Goal: Task Accomplishment & Management: Use online tool/utility

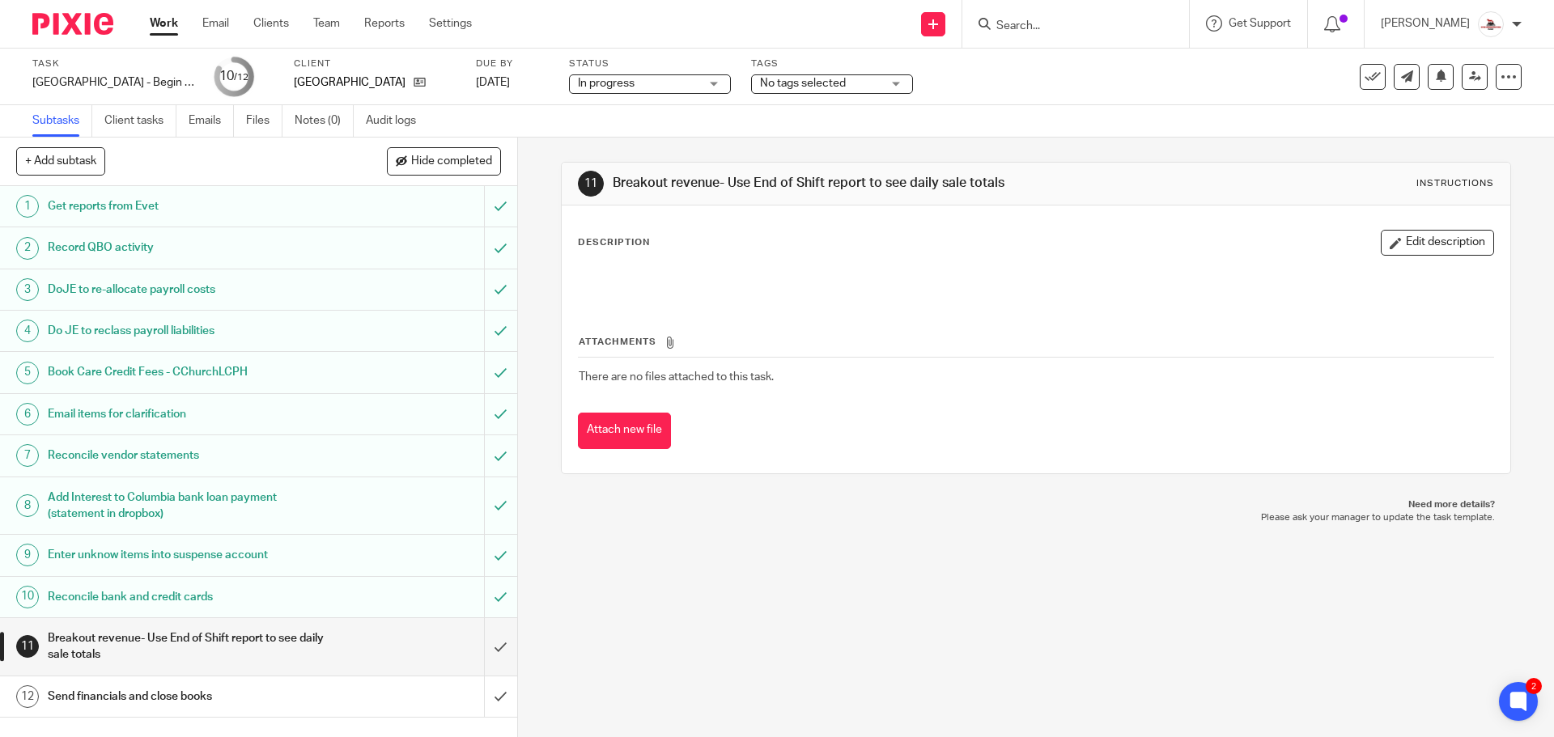
click at [167, 29] on link "Work" at bounding box center [164, 23] width 28 height 16
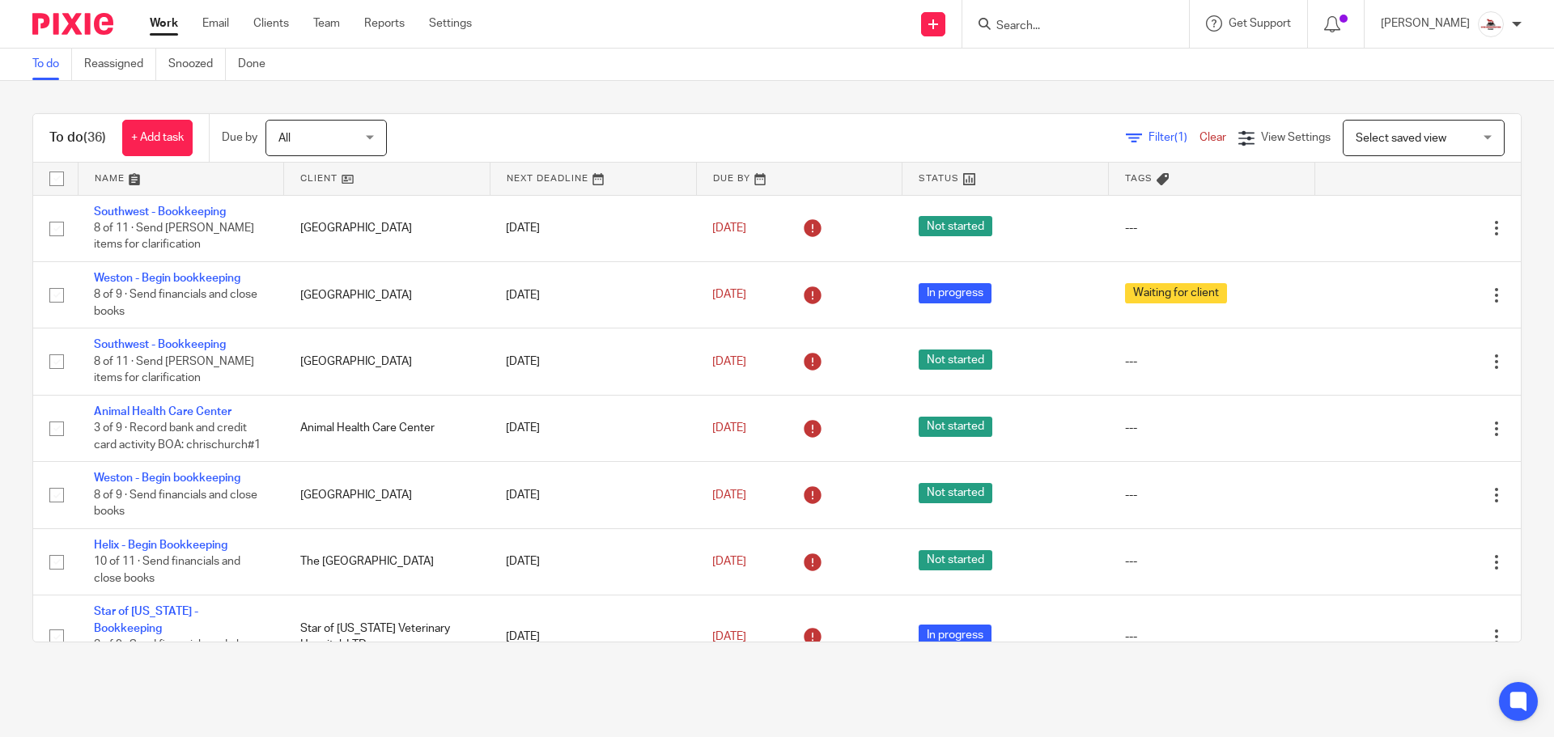
click at [322, 178] on link at bounding box center [387, 179] width 206 height 32
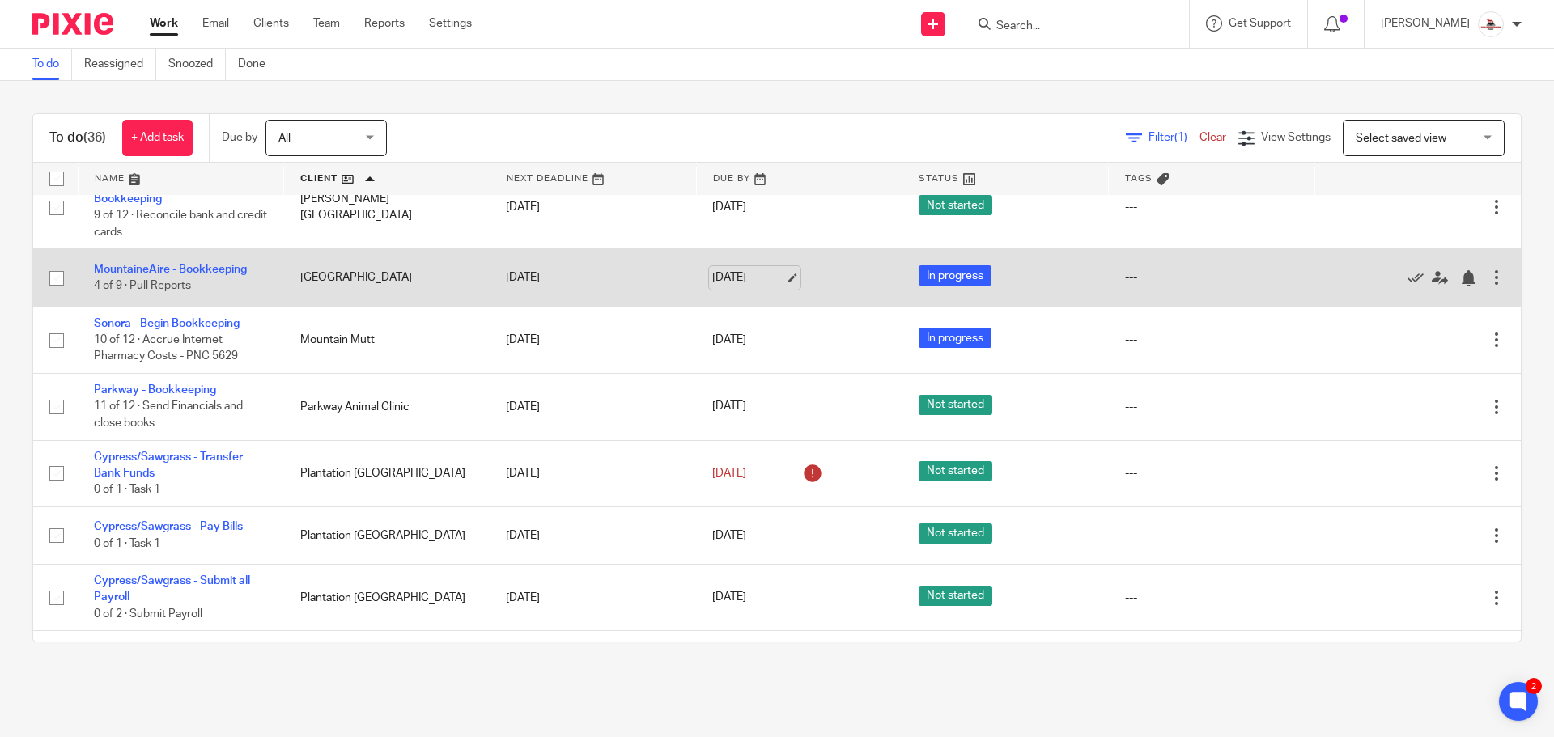
scroll to position [971, 0]
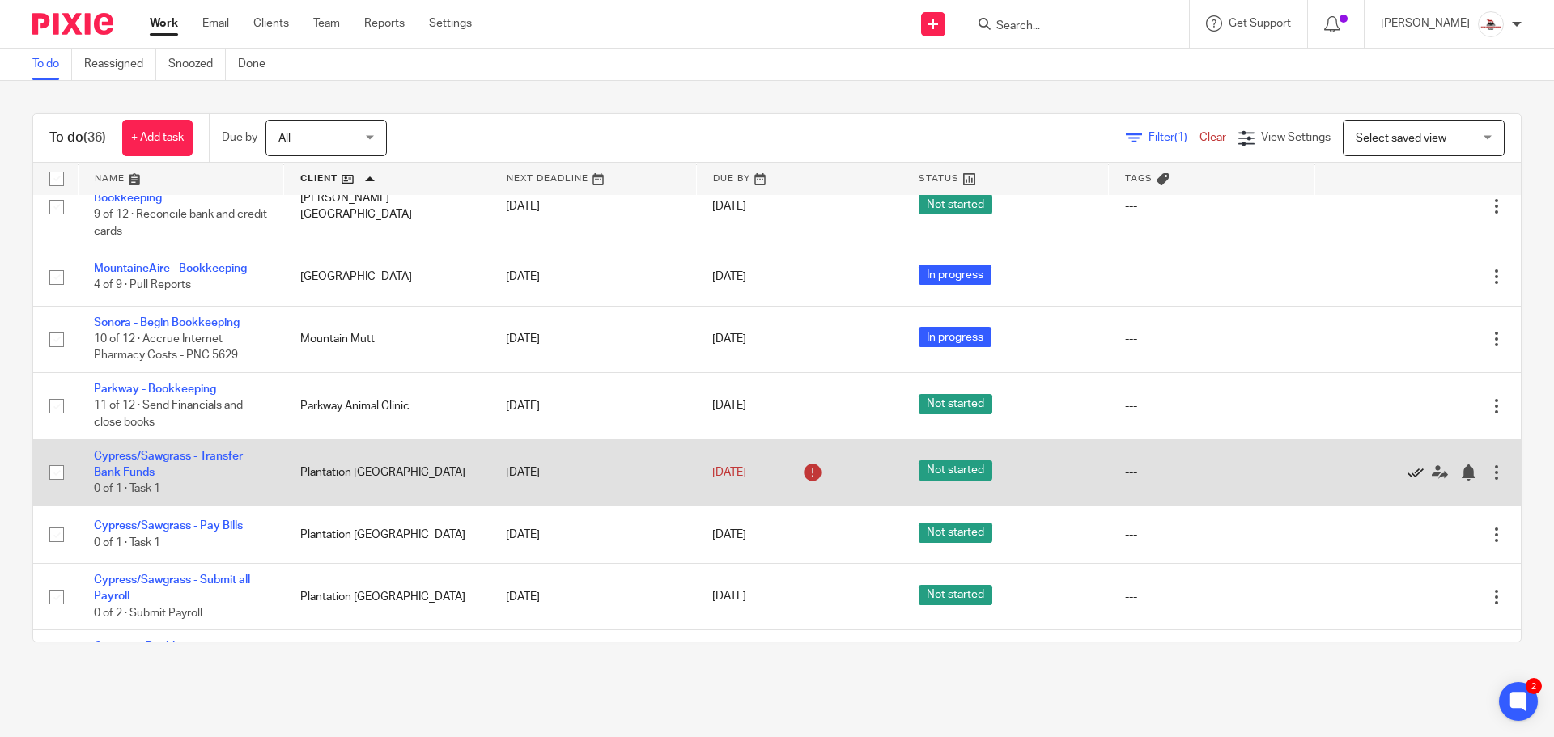
click at [1407, 465] on icon at bounding box center [1415, 473] width 16 height 16
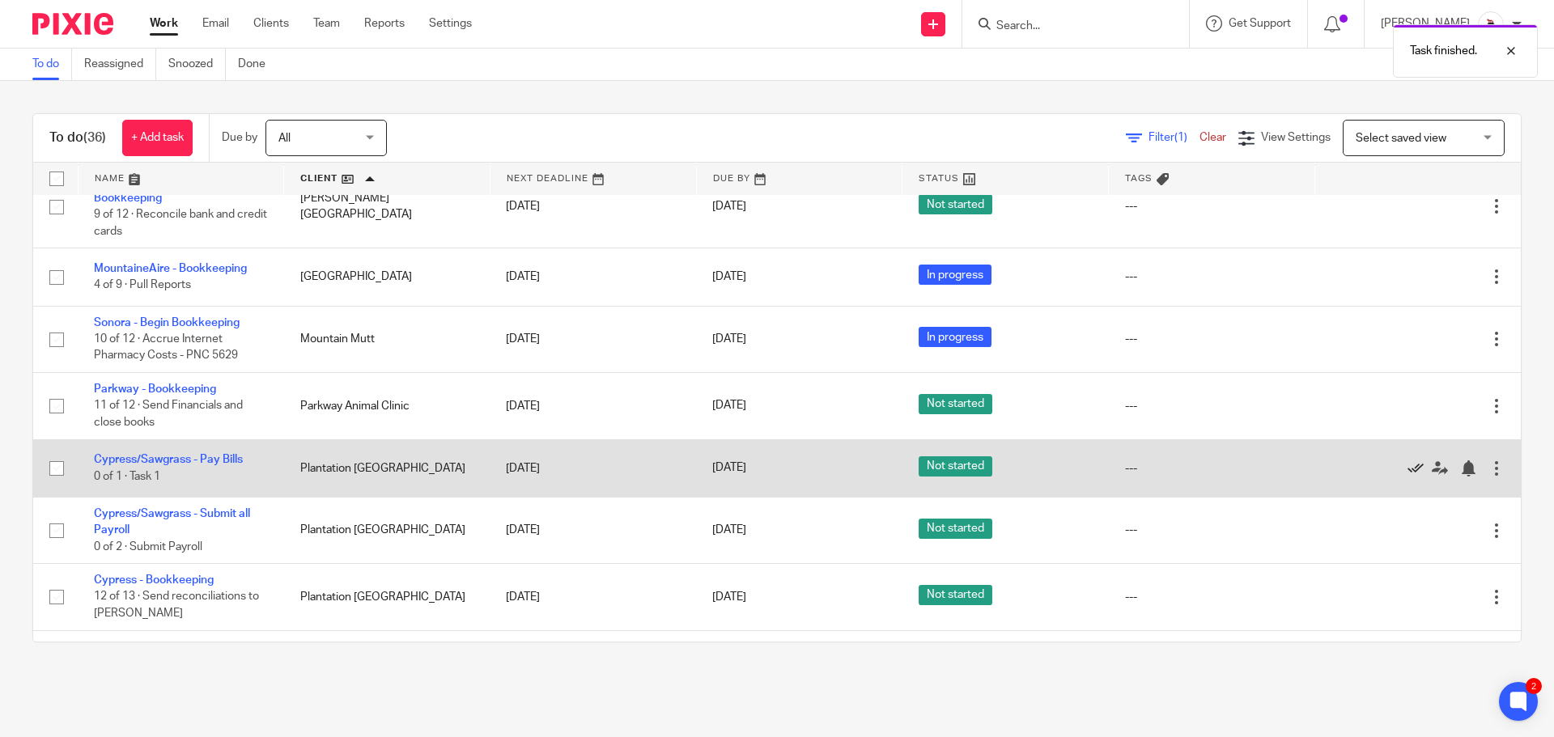
click at [1407, 461] on icon at bounding box center [1415, 469] width 16 height 16
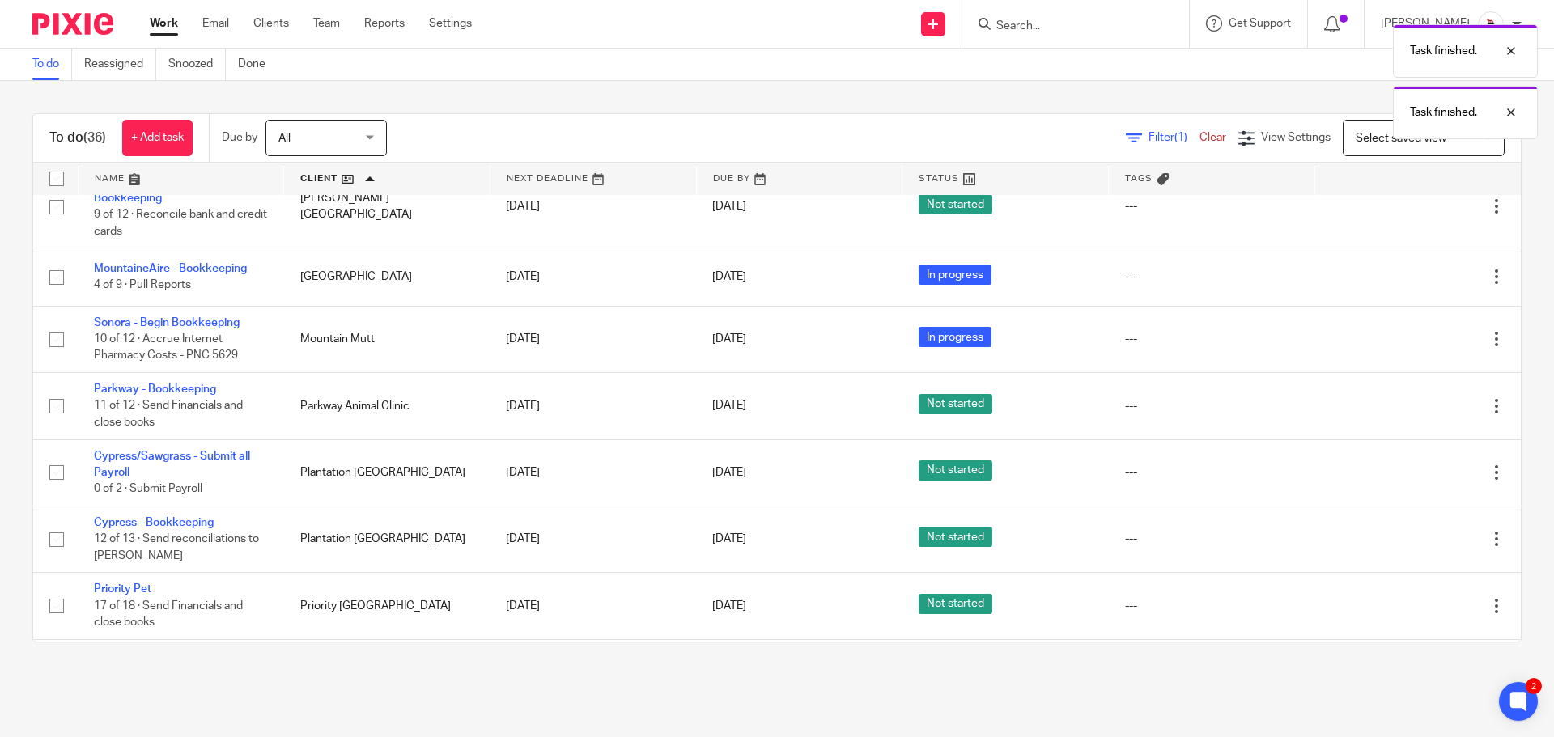
click at [1407, 465] on icon at bounding box center [1415, 473] width 16 height 16
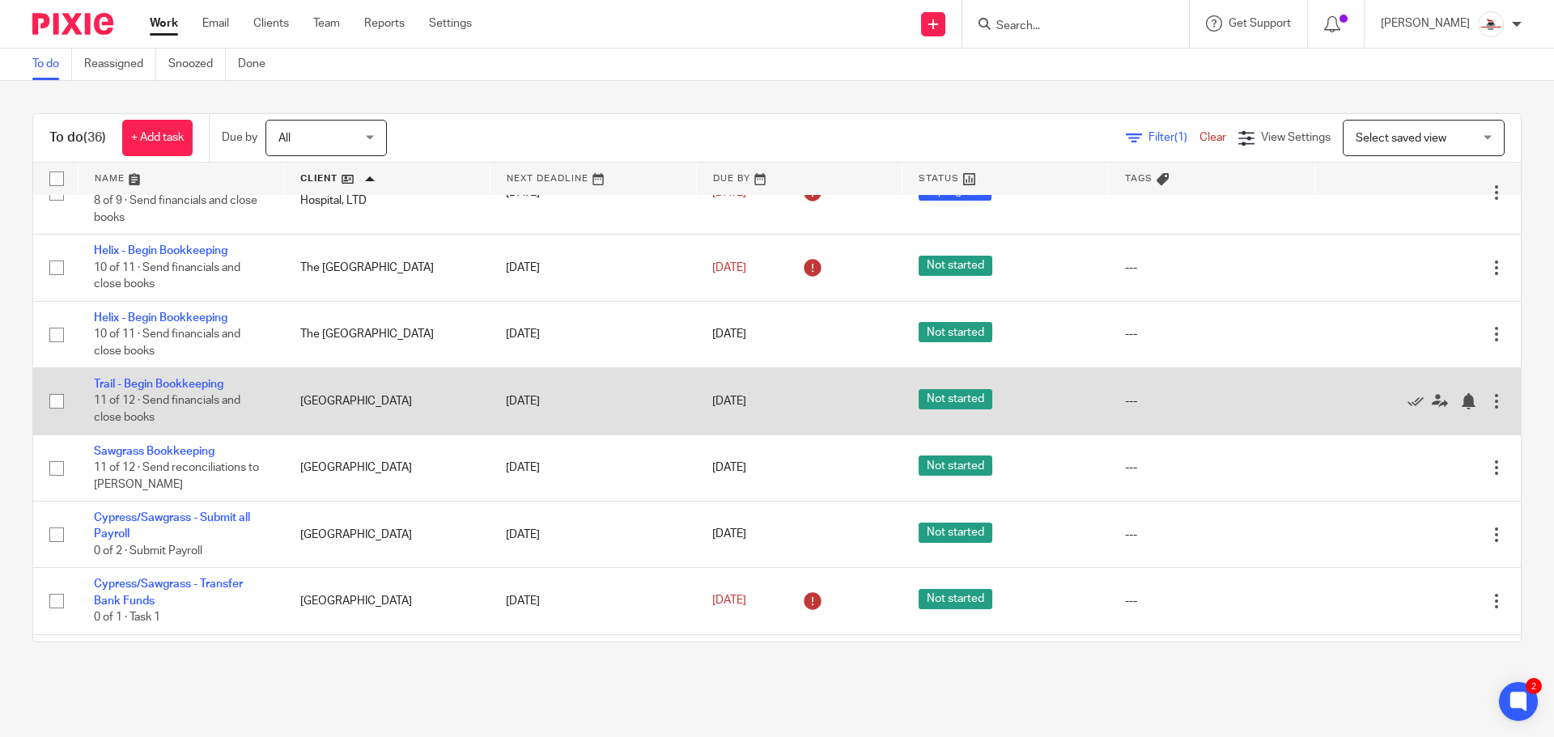
scroll to position [1619, 0]
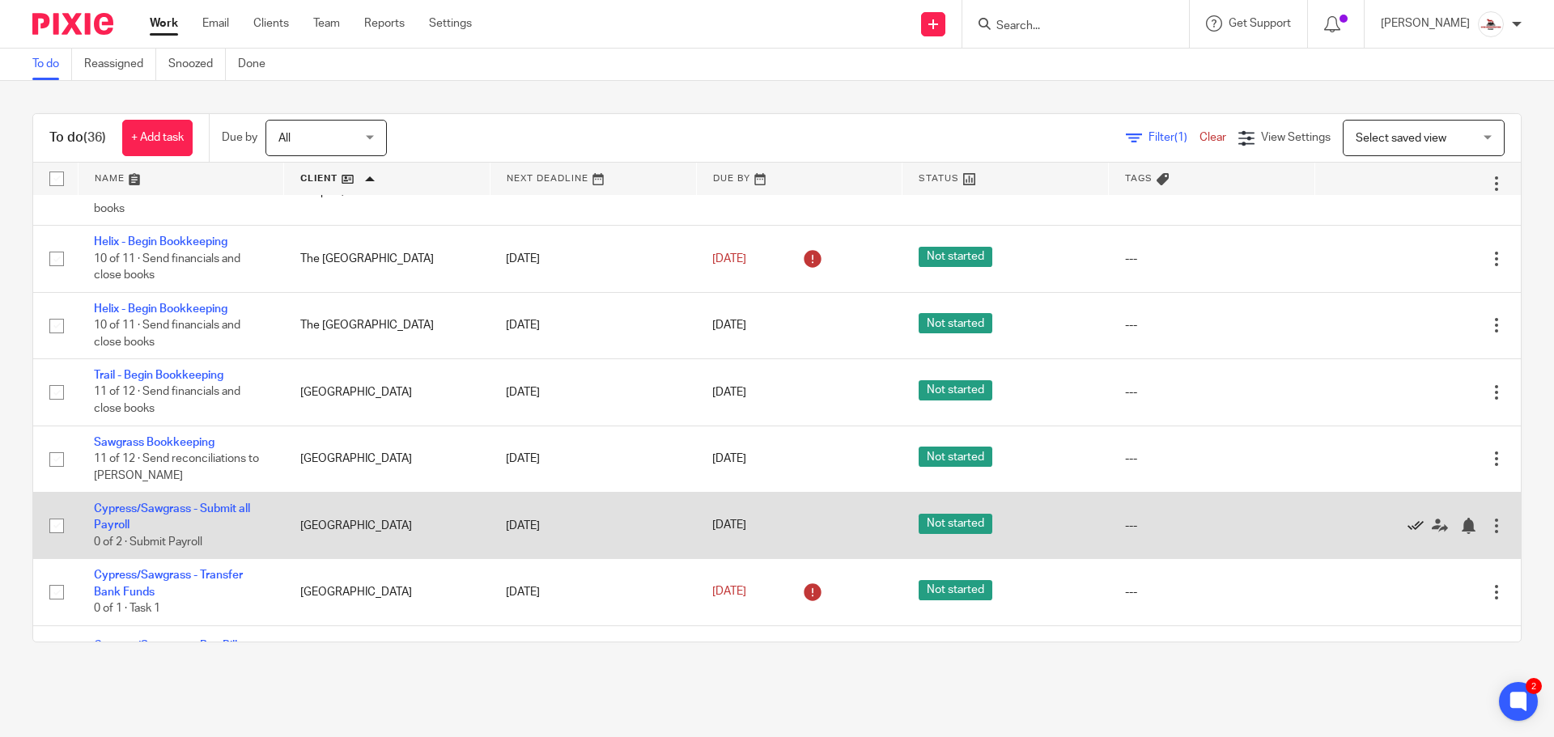
click at [1407, 518] on icon at bounding box center [1415, 526] width 16 height 16
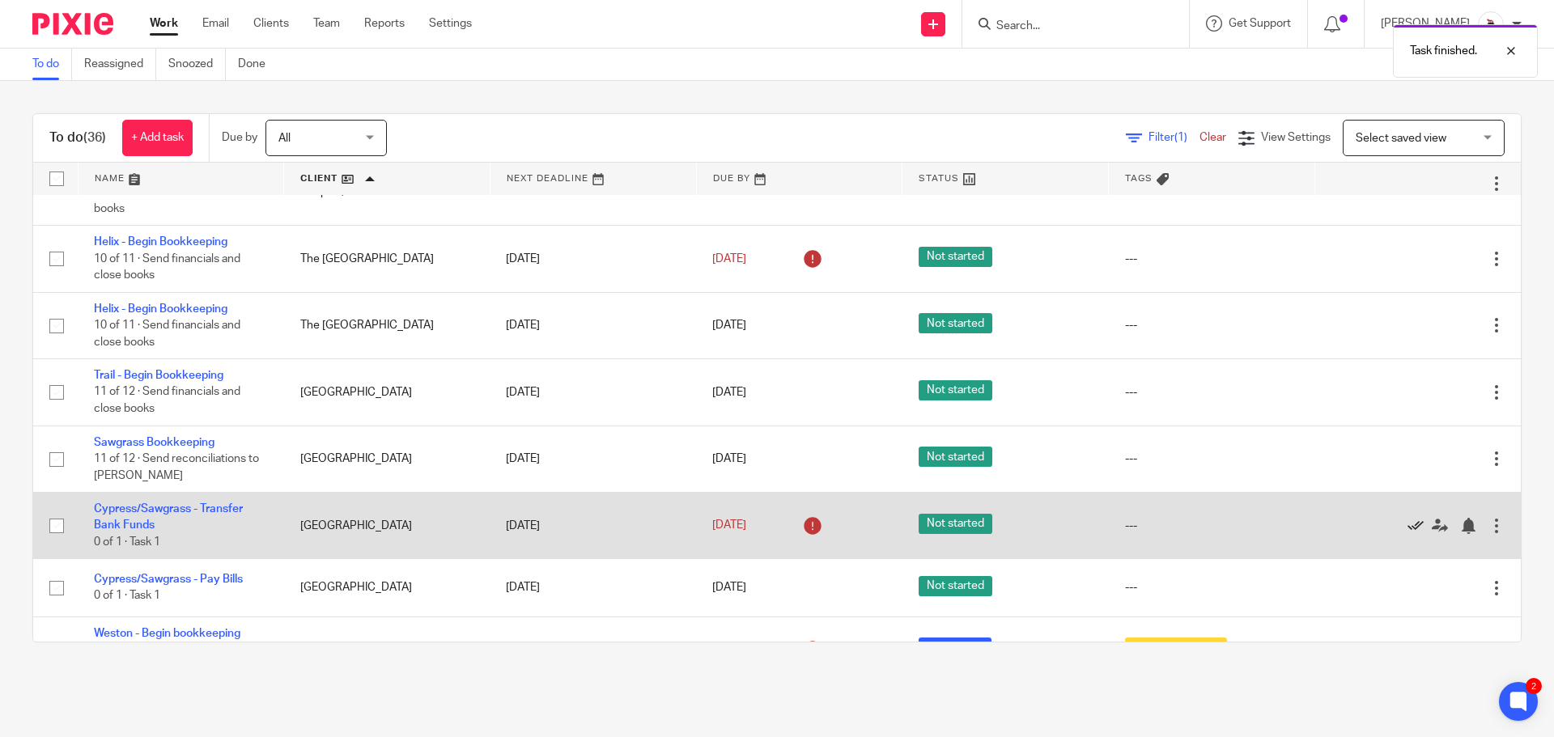
click at [1407, 518] on icon at bounding box center [1415, 526] width 16 height 16
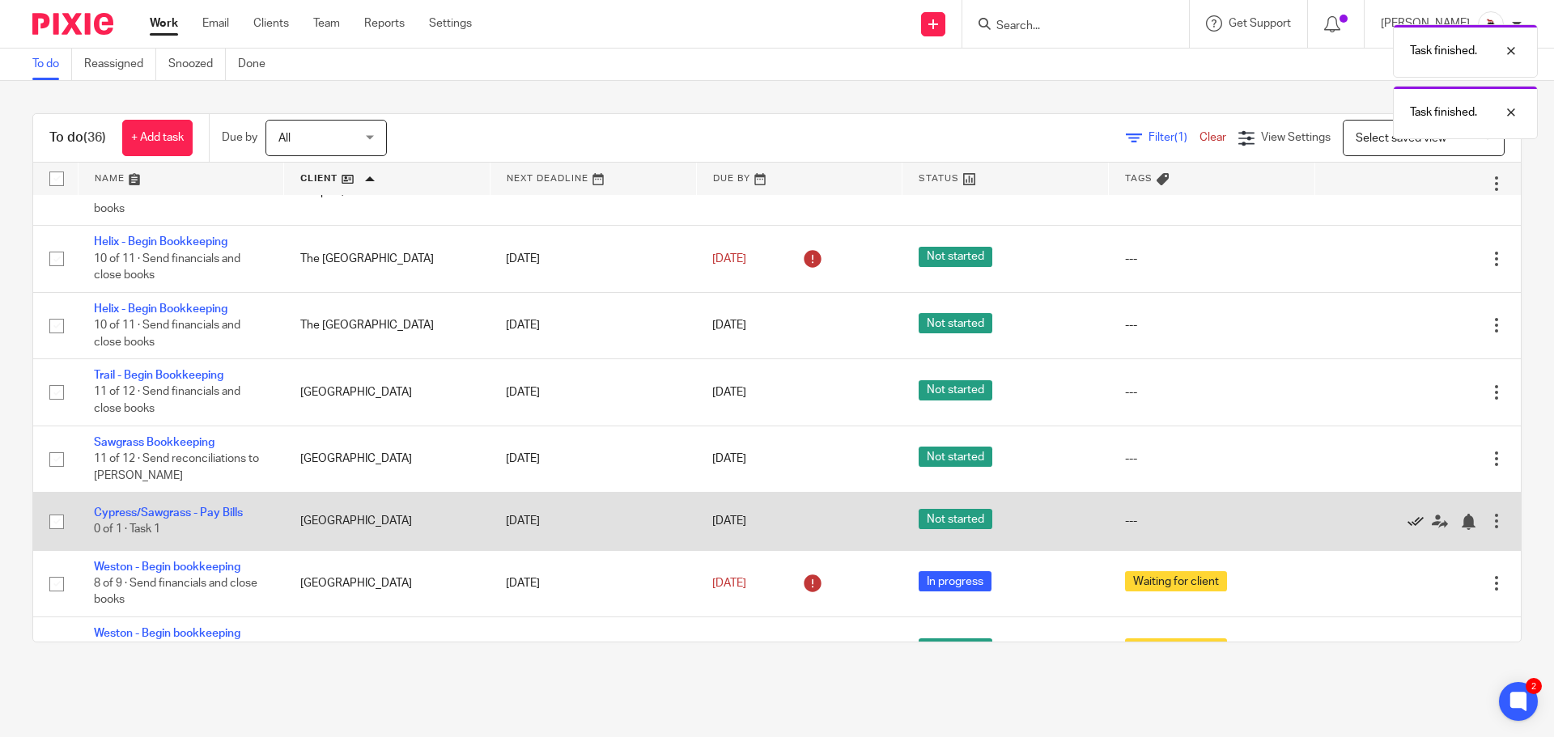
click at [1407, 514] on icon at bounding box center [1415, 522] width 16 height 16
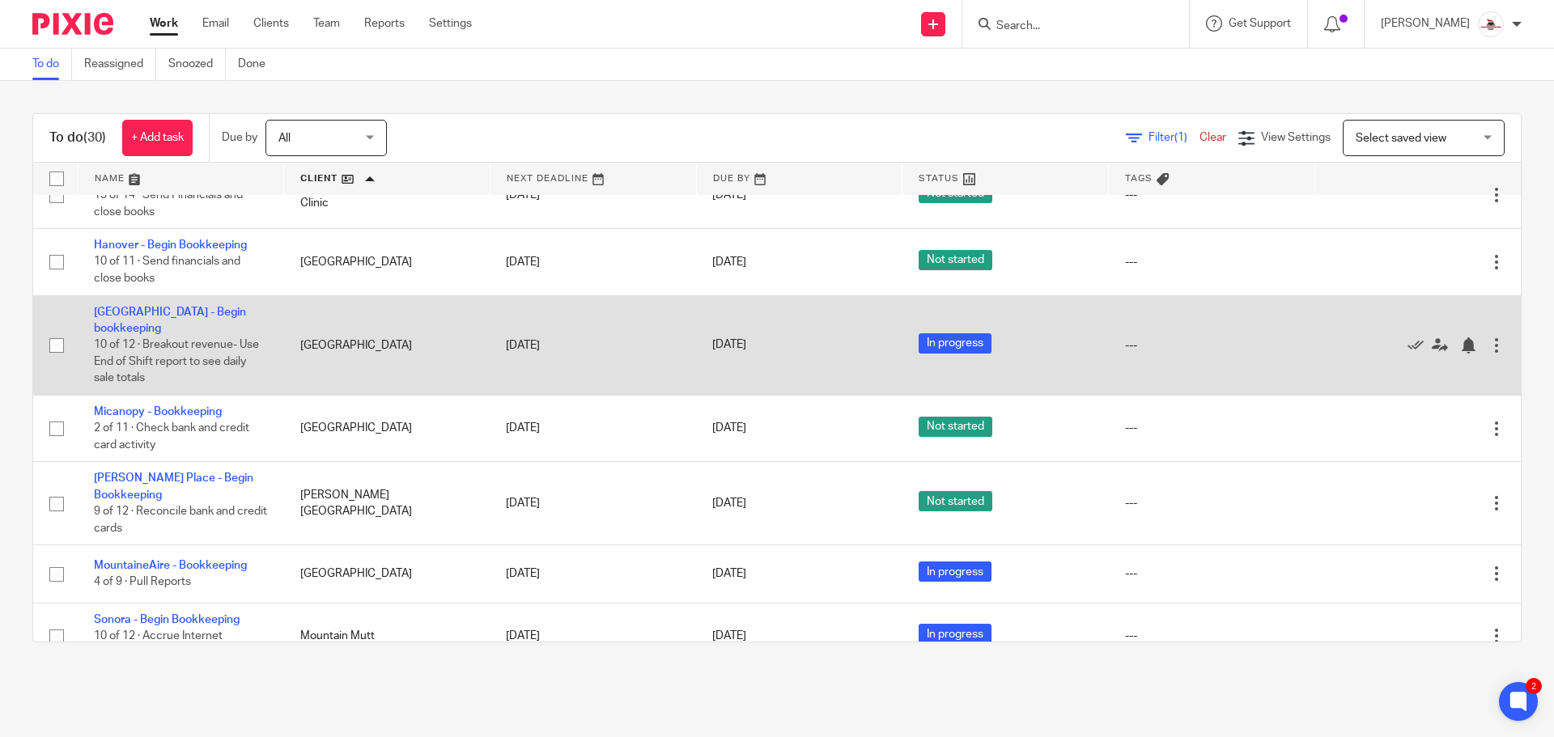
scroll to position [665, 0]
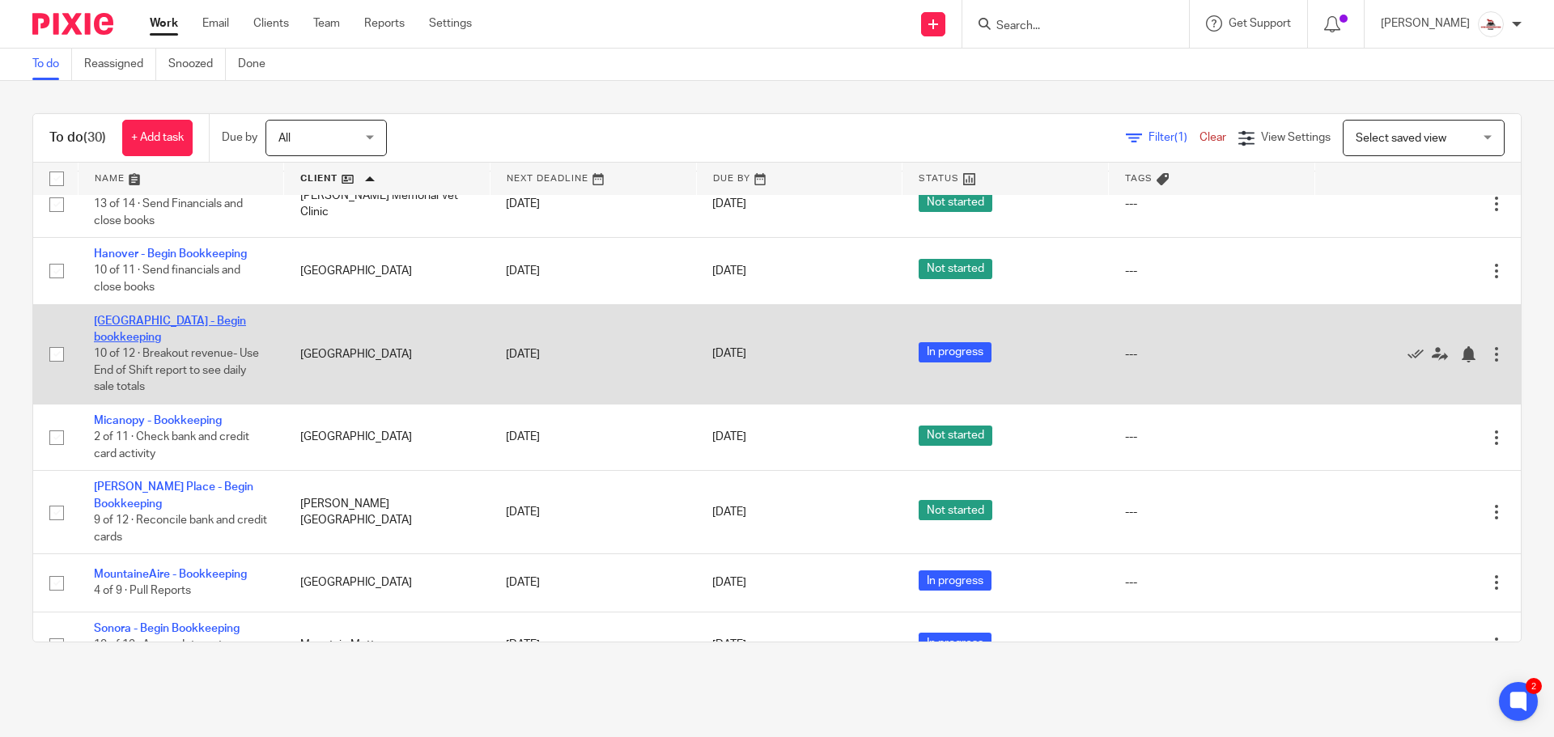
click at [205, 318] on link "[GEOGRAPHIC_DATA] - Begin bookkeeping" at bounding box center [170, 330] width 152 height 28
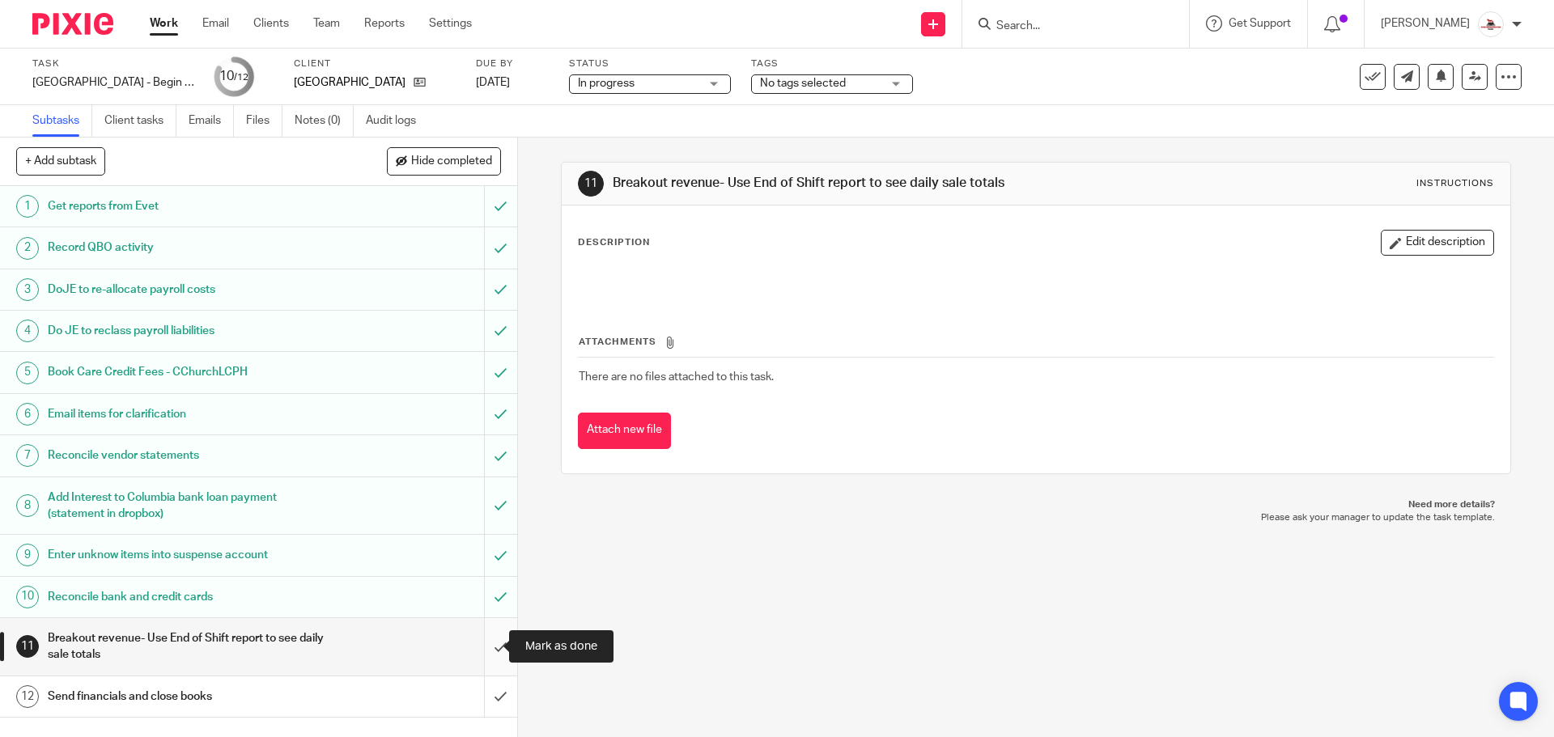
click at [474, 634] on input "submit" at bounding box center [258, 646] width 517 height 57
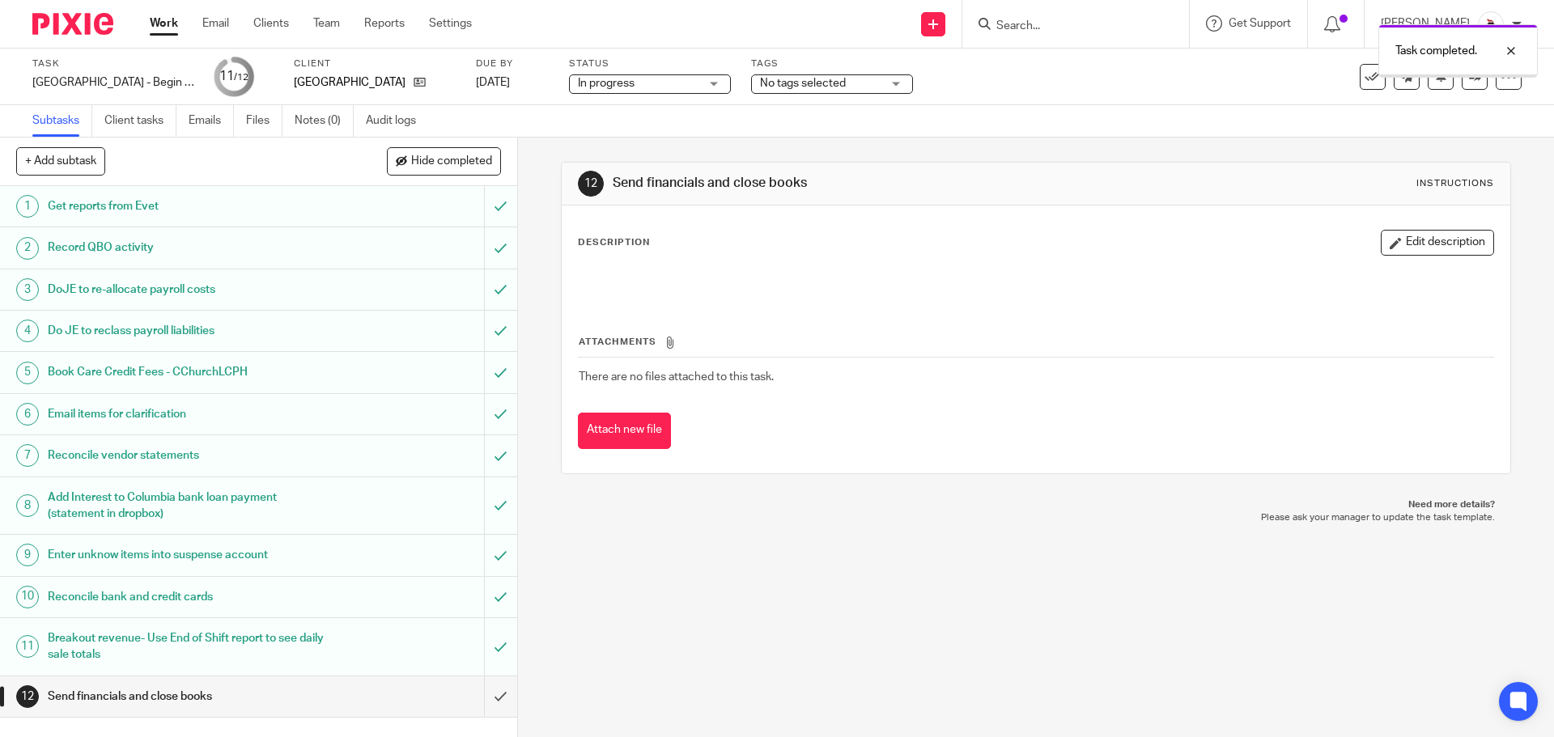
click at [168, 23] on link "Work" at bounding box center [164, 23] width 28 height 16
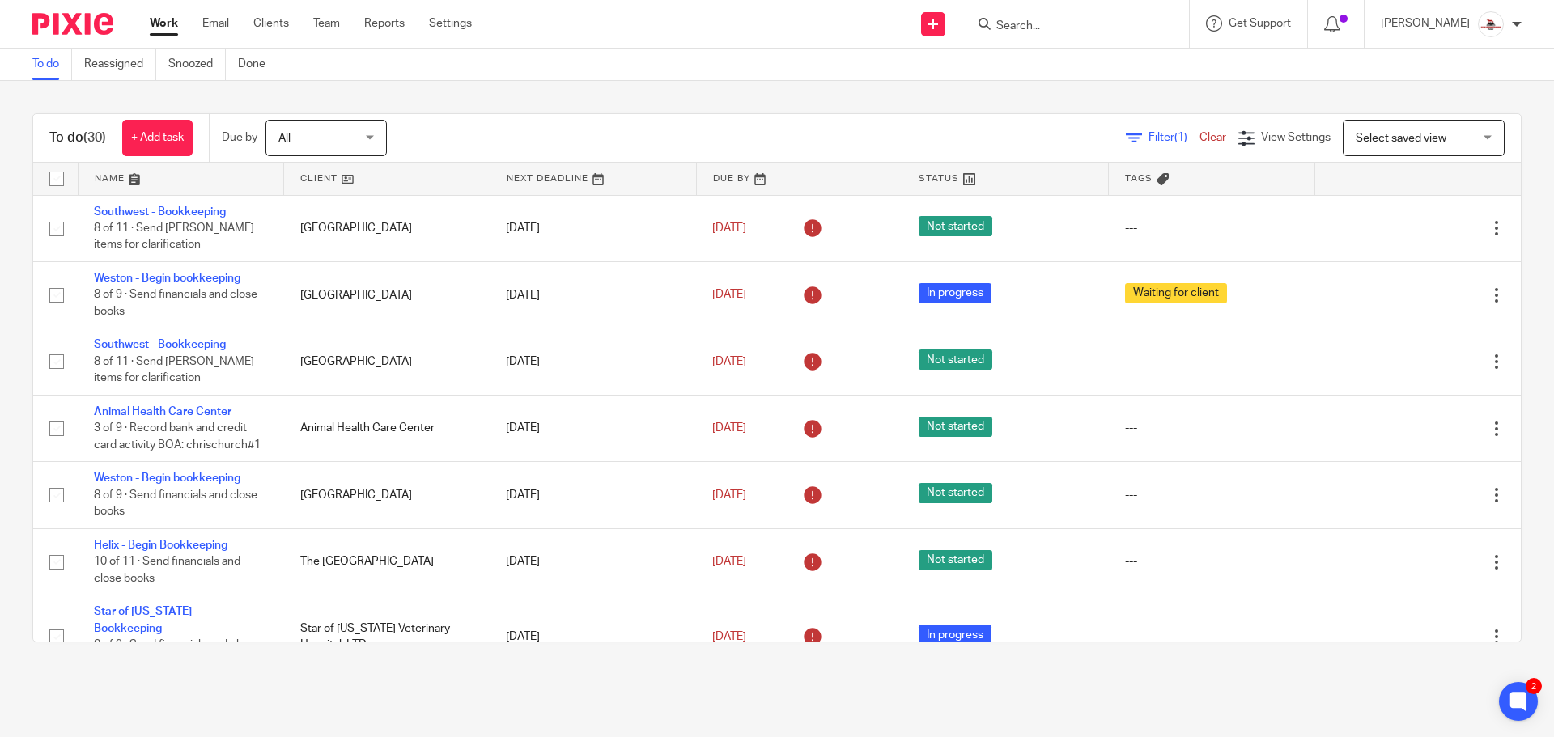
click at [319, 176] on link at bounding box center [387, 179] width 206 height 32
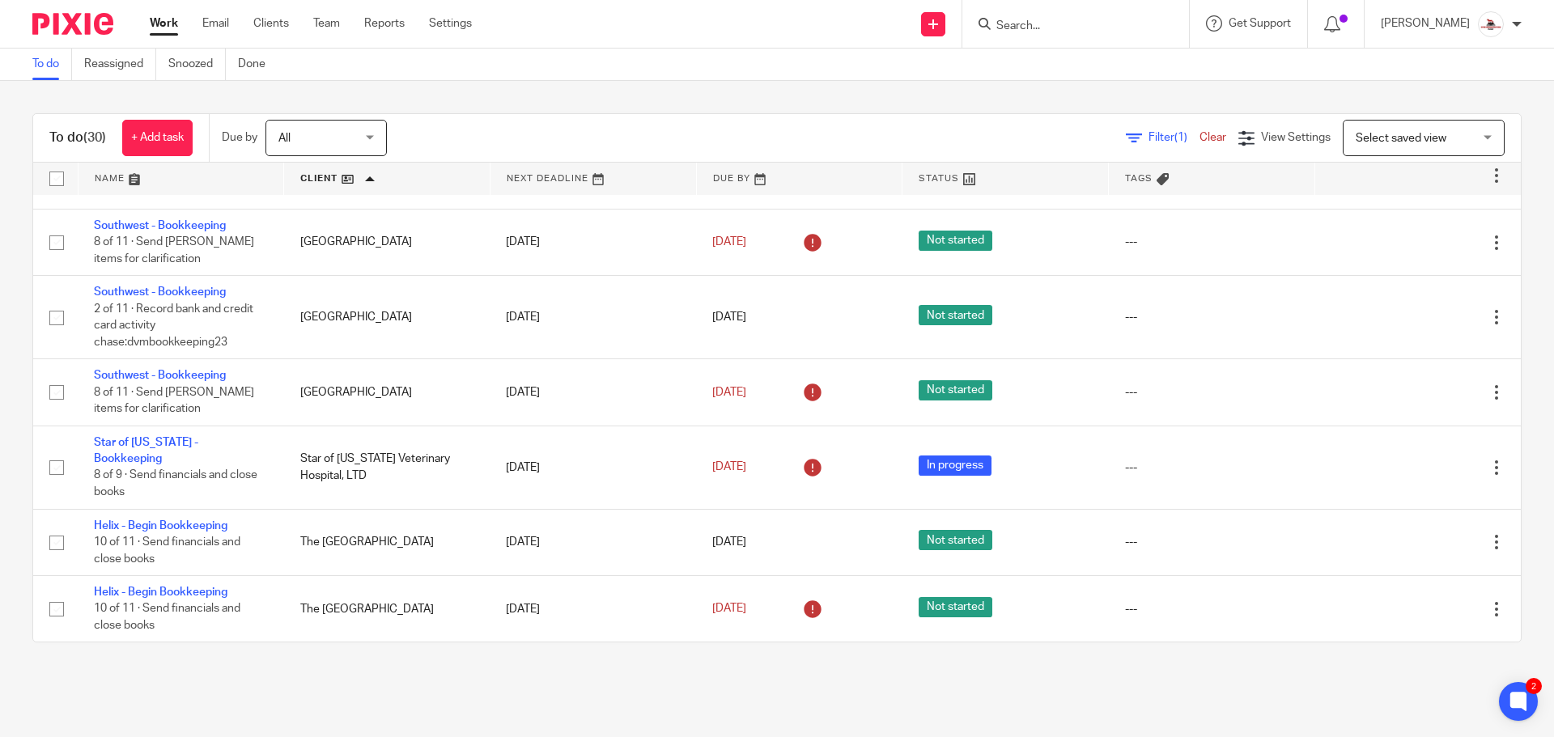
scroll to position [1376, 0]
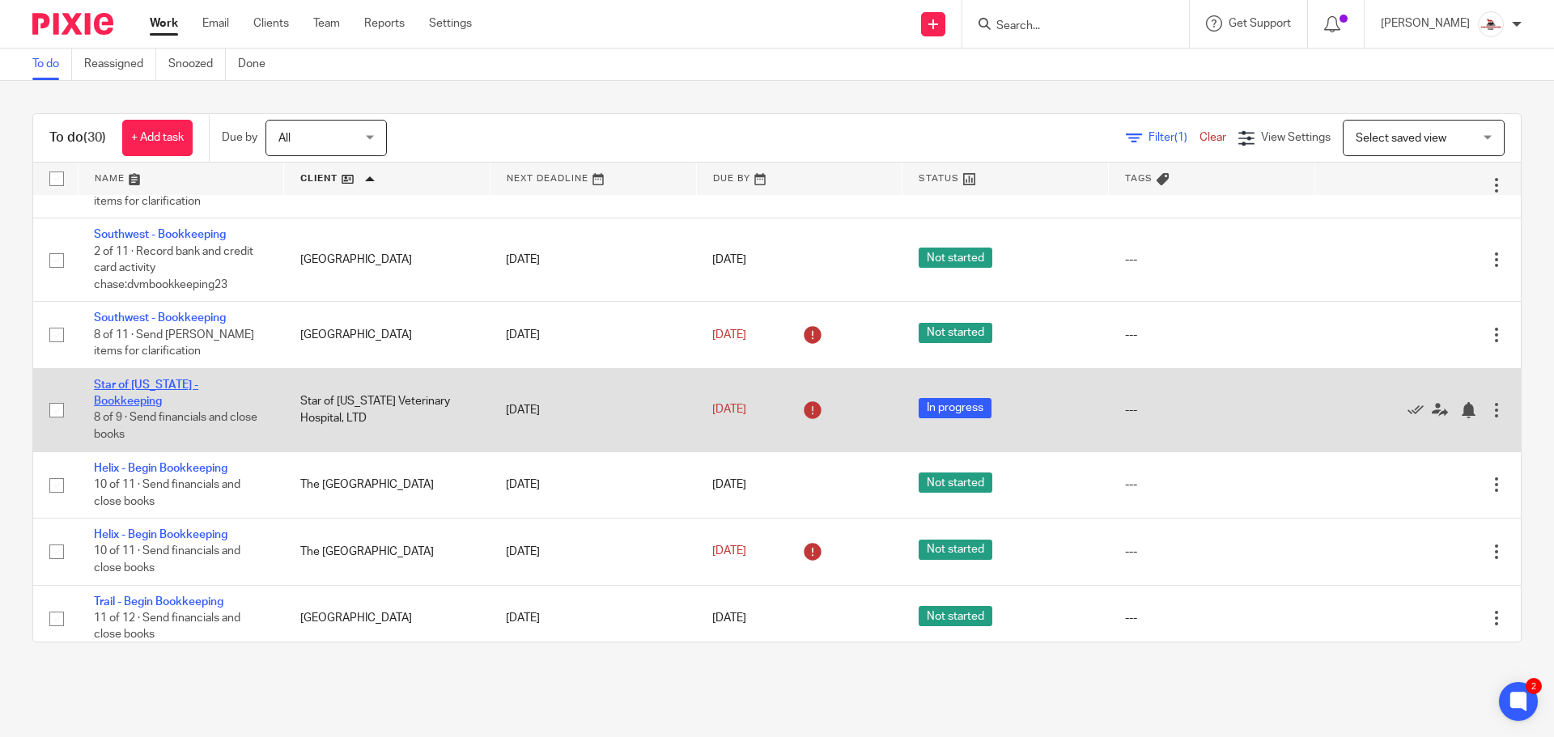
click at [182, 380] on link "Star of [US_STATE] - Bookkeeping" at bounding box center [146, 394] width 104 height 28
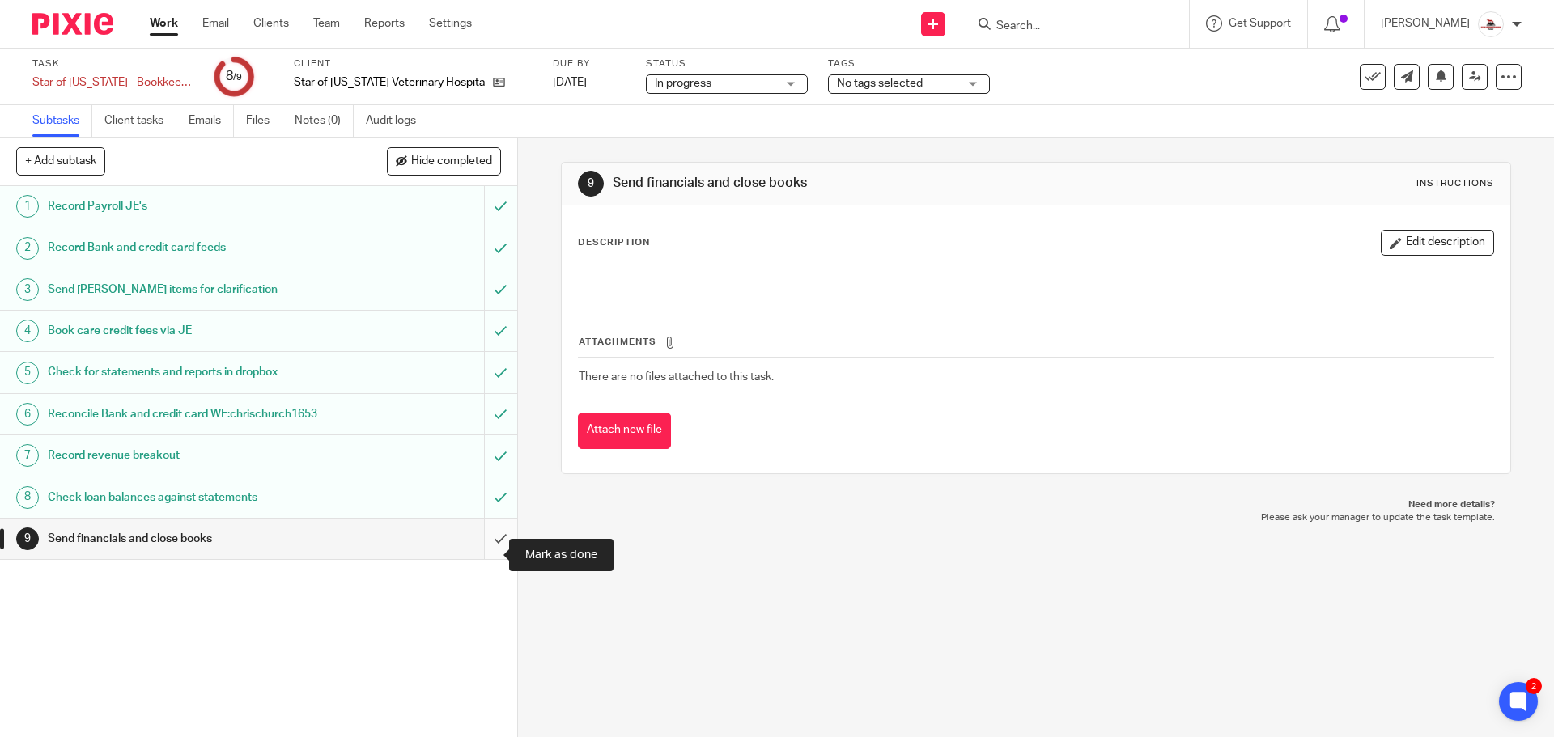
click at [490, 553] on input "submit" at bounding box center [258, 539] width 517 height 40
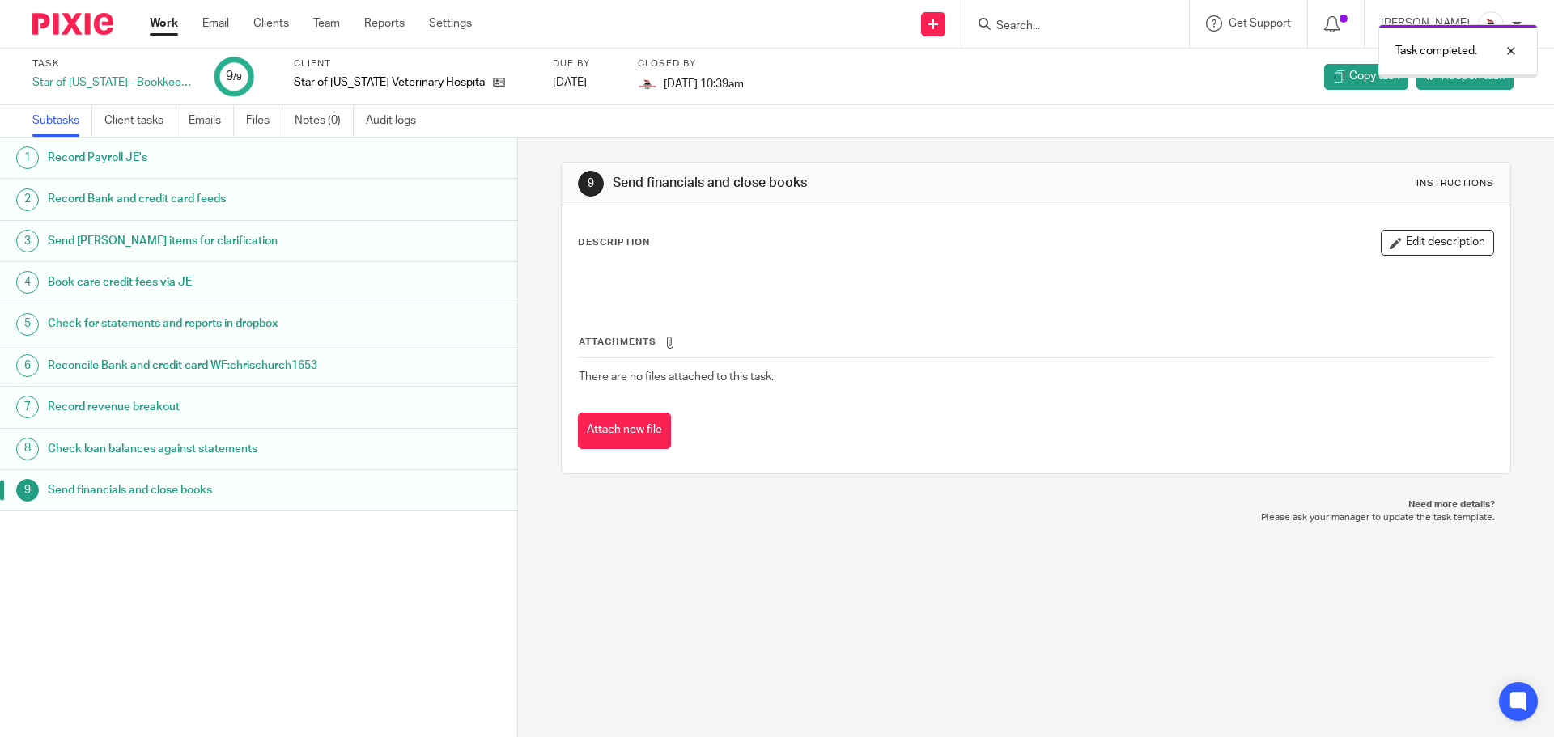
click at [163, 20] on link "Work" at bounding box center [164, 23] width 28 height 16
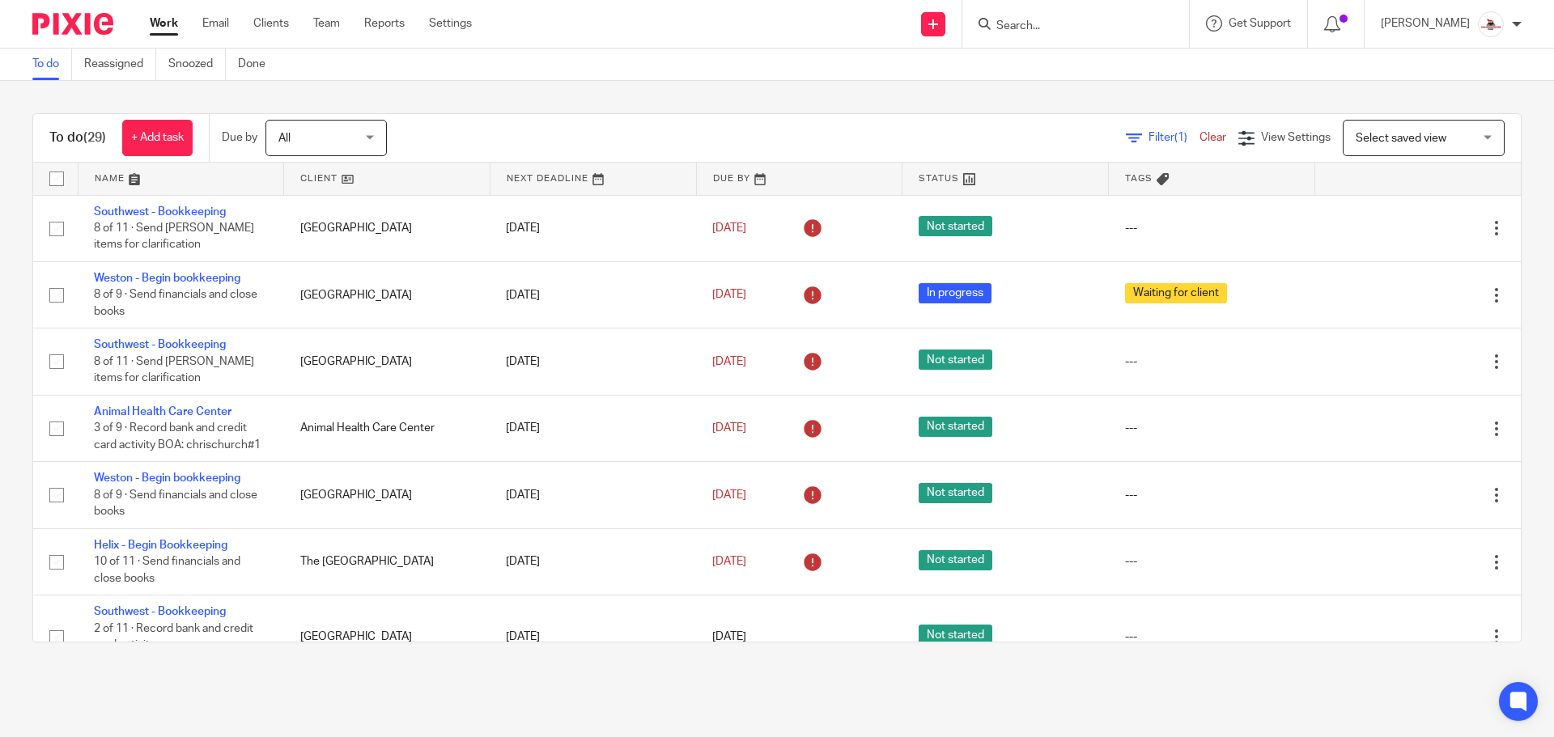
click at [318, 175] on link at bounding box center [387, 179] width 206 height 32
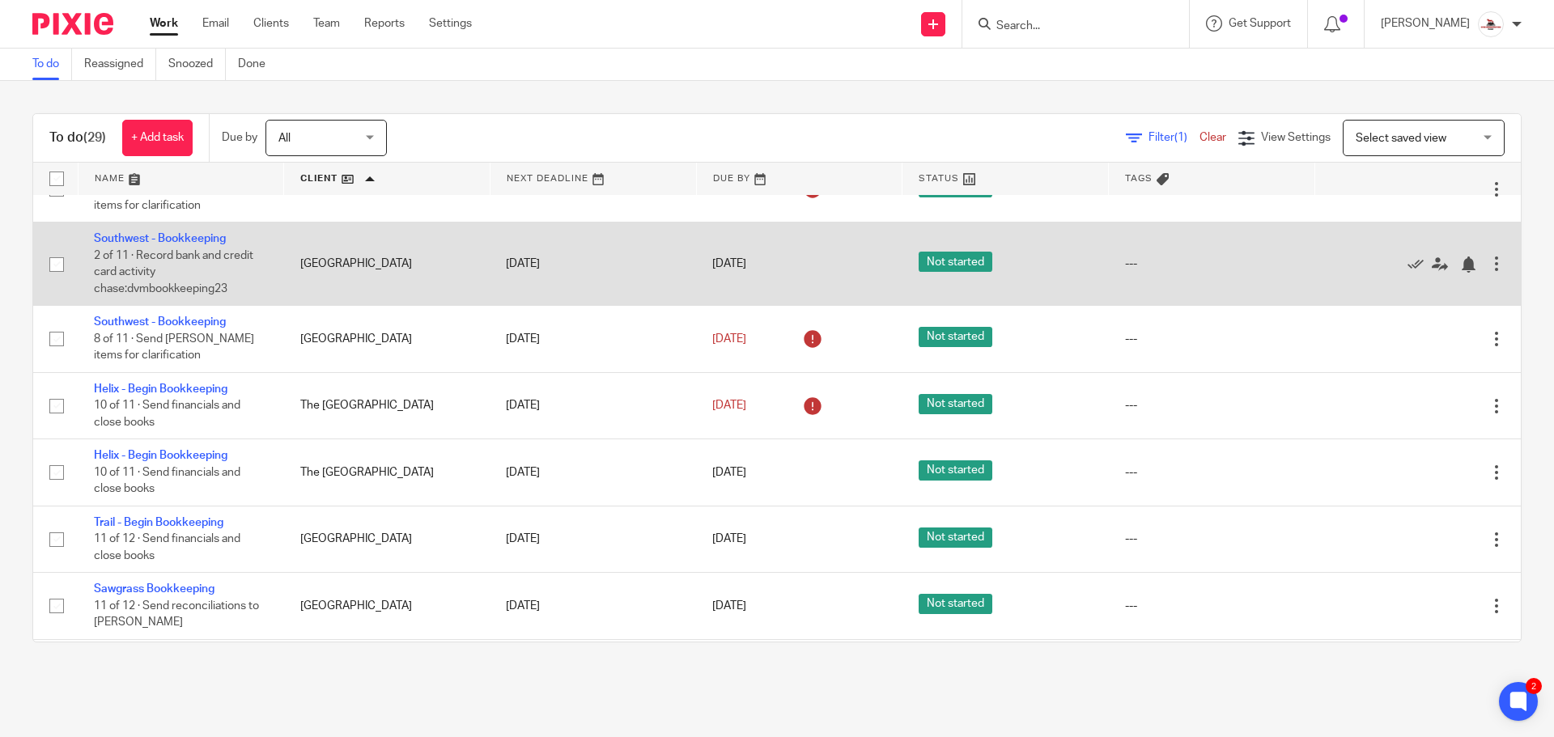
scroll to position [1457, 0]
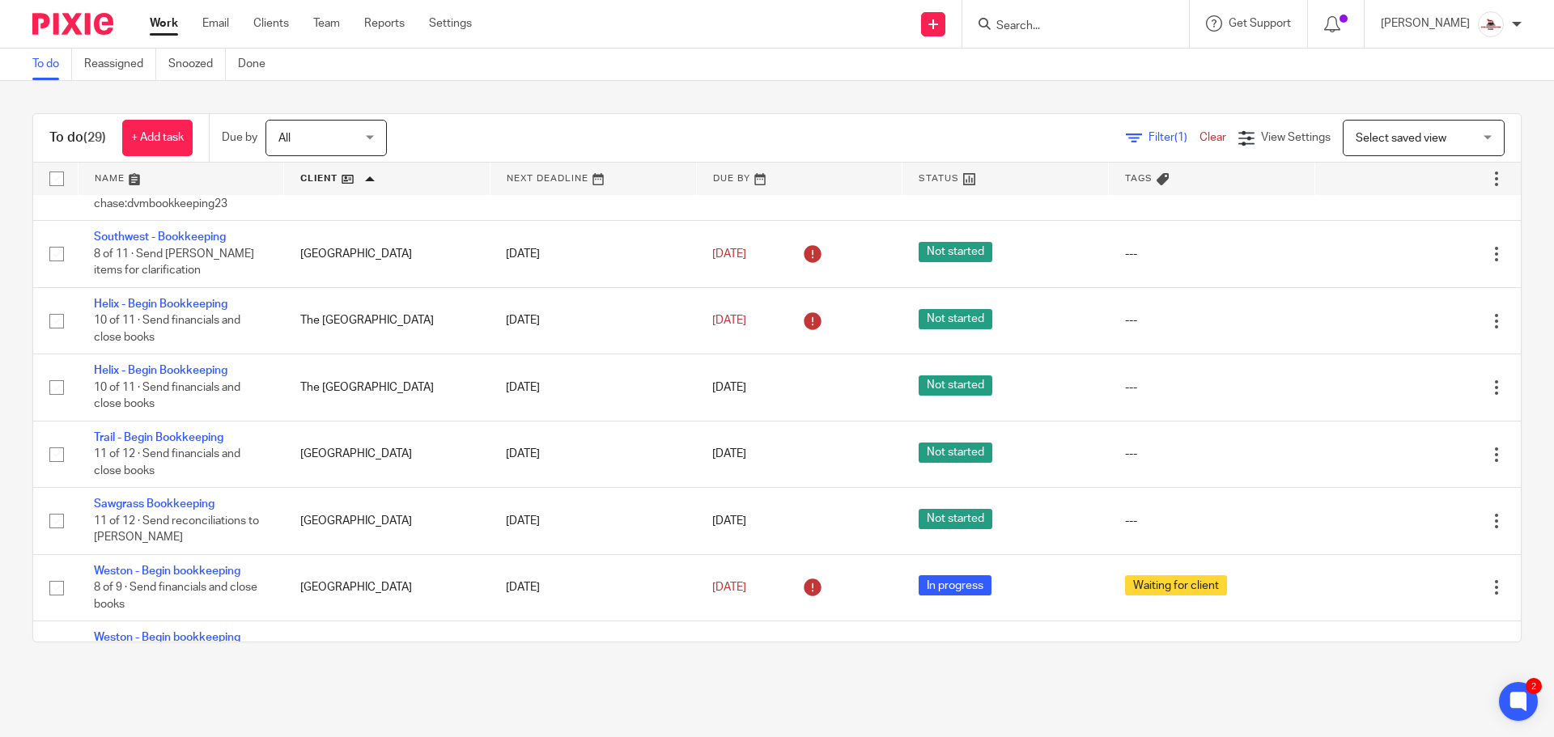
click at [356, 177] on link at bounding box center [387, 179] width 206 height 32
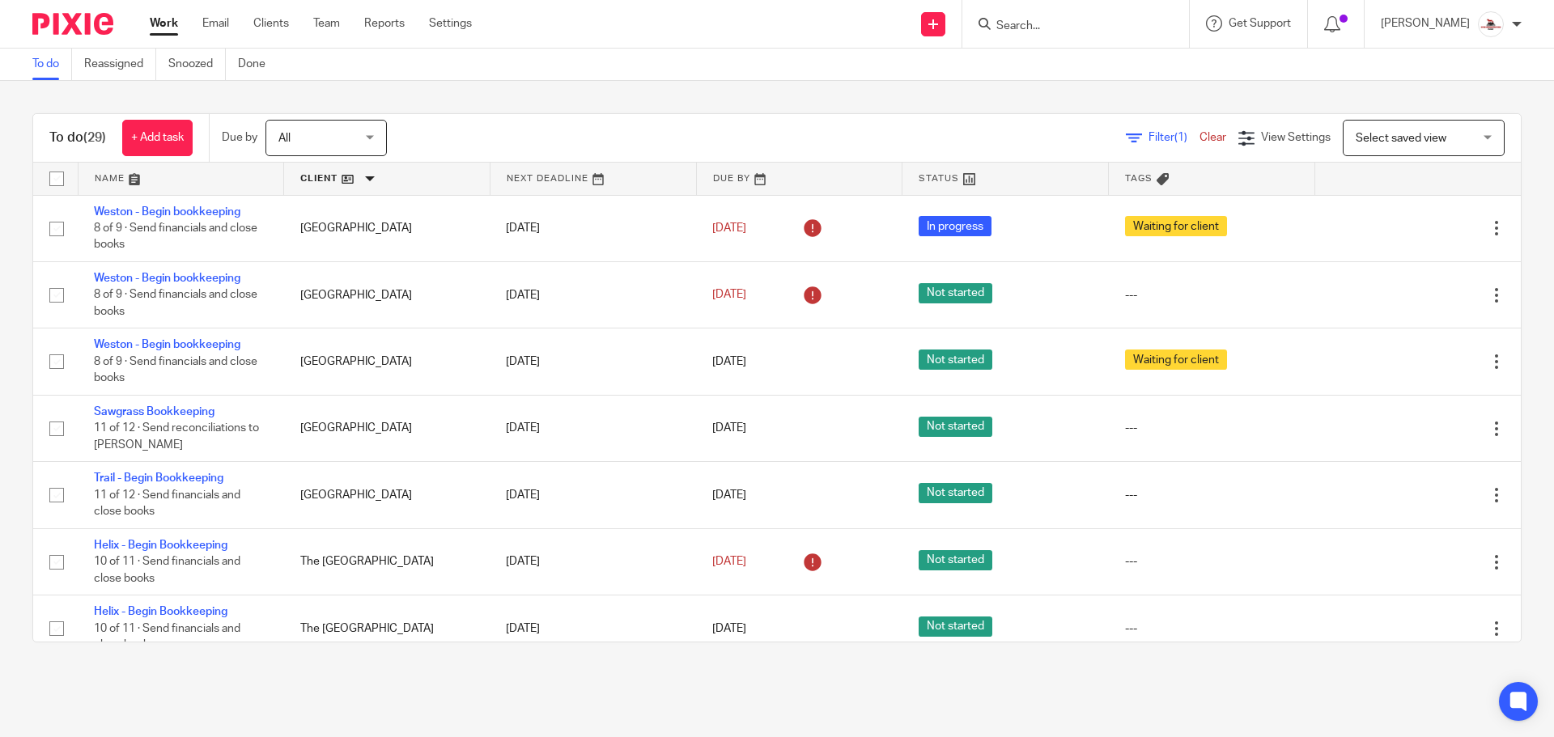
click at [367, 178] on link at bounding box center [387, 179] width 206 height 32
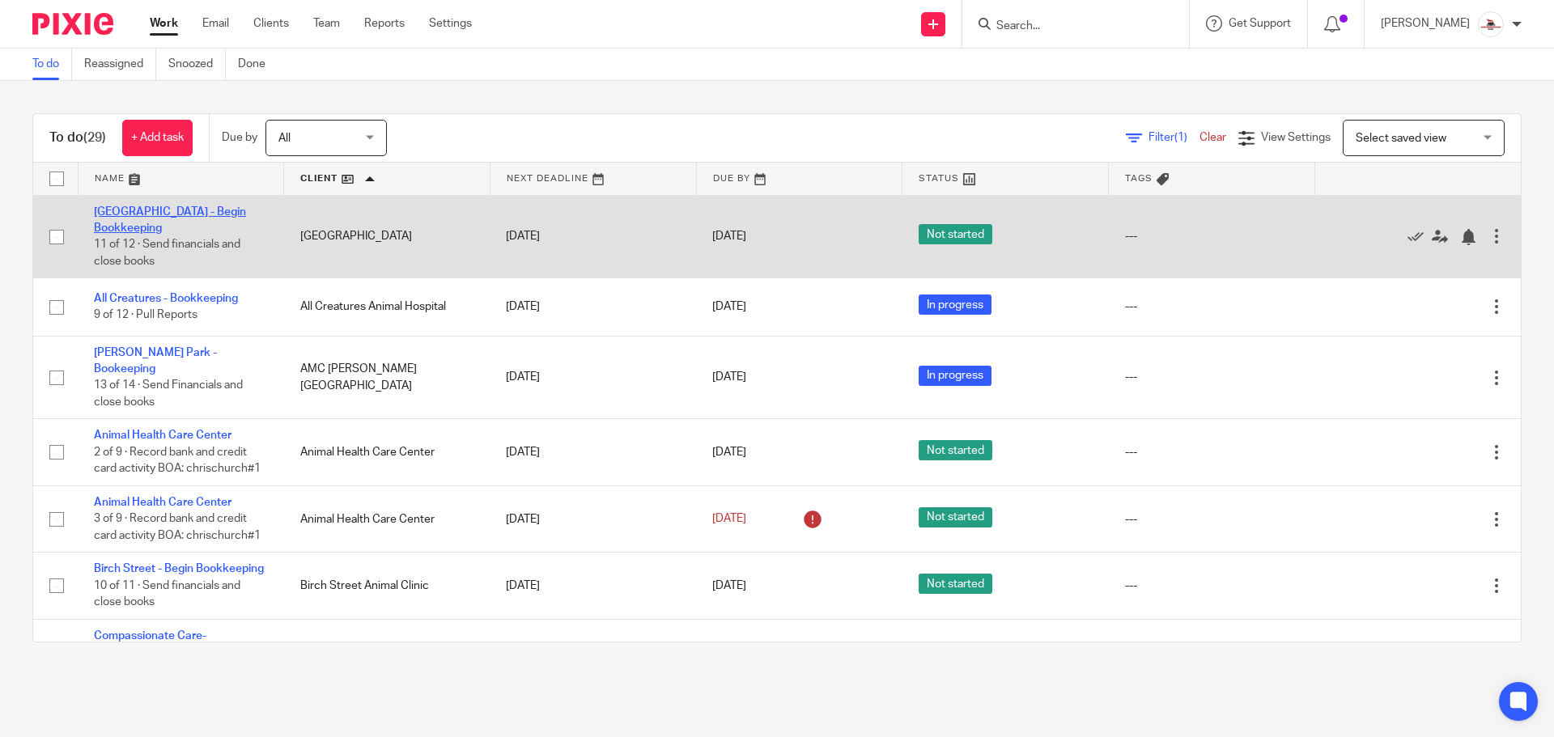
click at [130, 214] on link "[GEOGRAPHIC_DATA] - Begin Bookkeeping" at bounding box center [170, 220] width 152 height 28
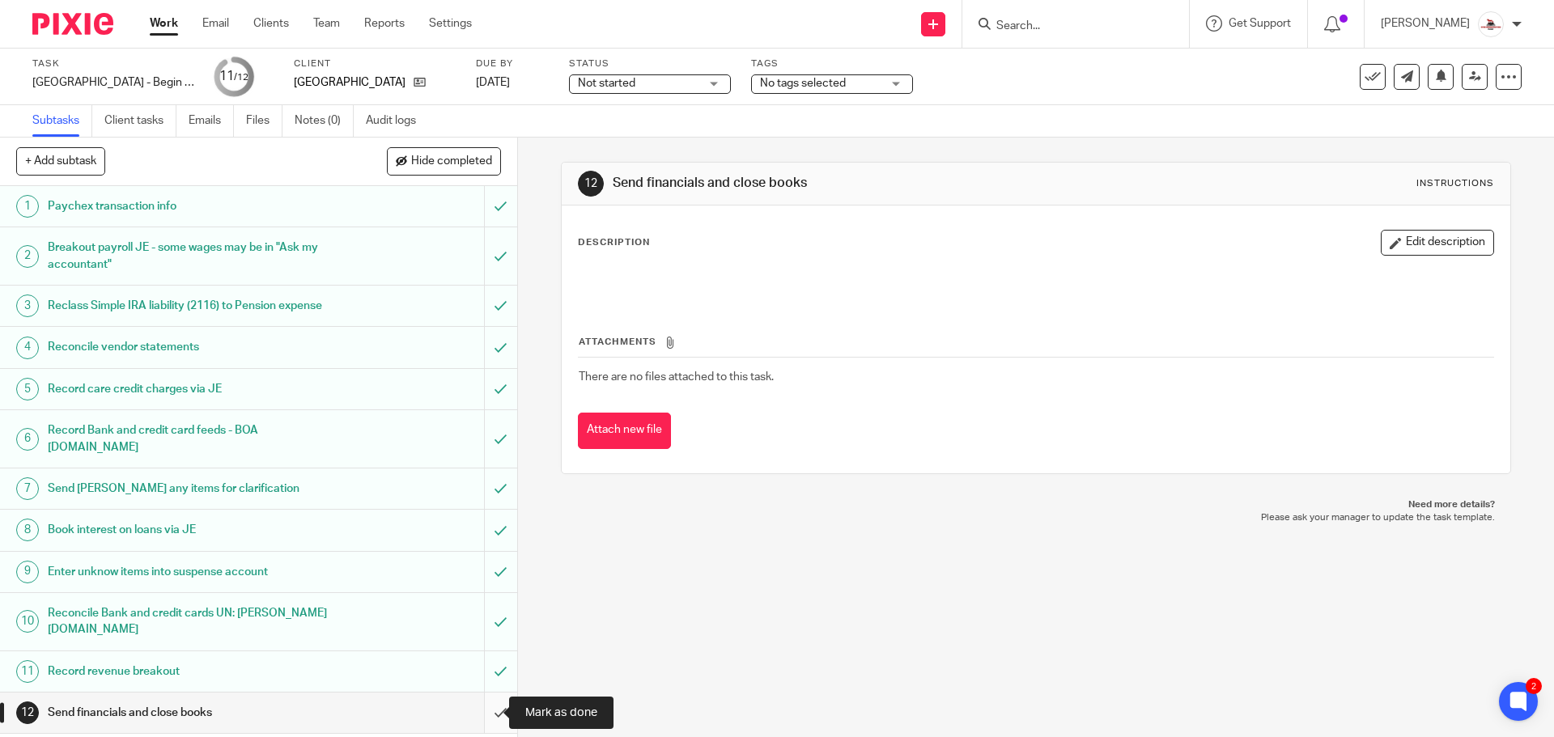
click at [471, 711] on input "submit" at bounding box center [258, 713] width 517 height 40
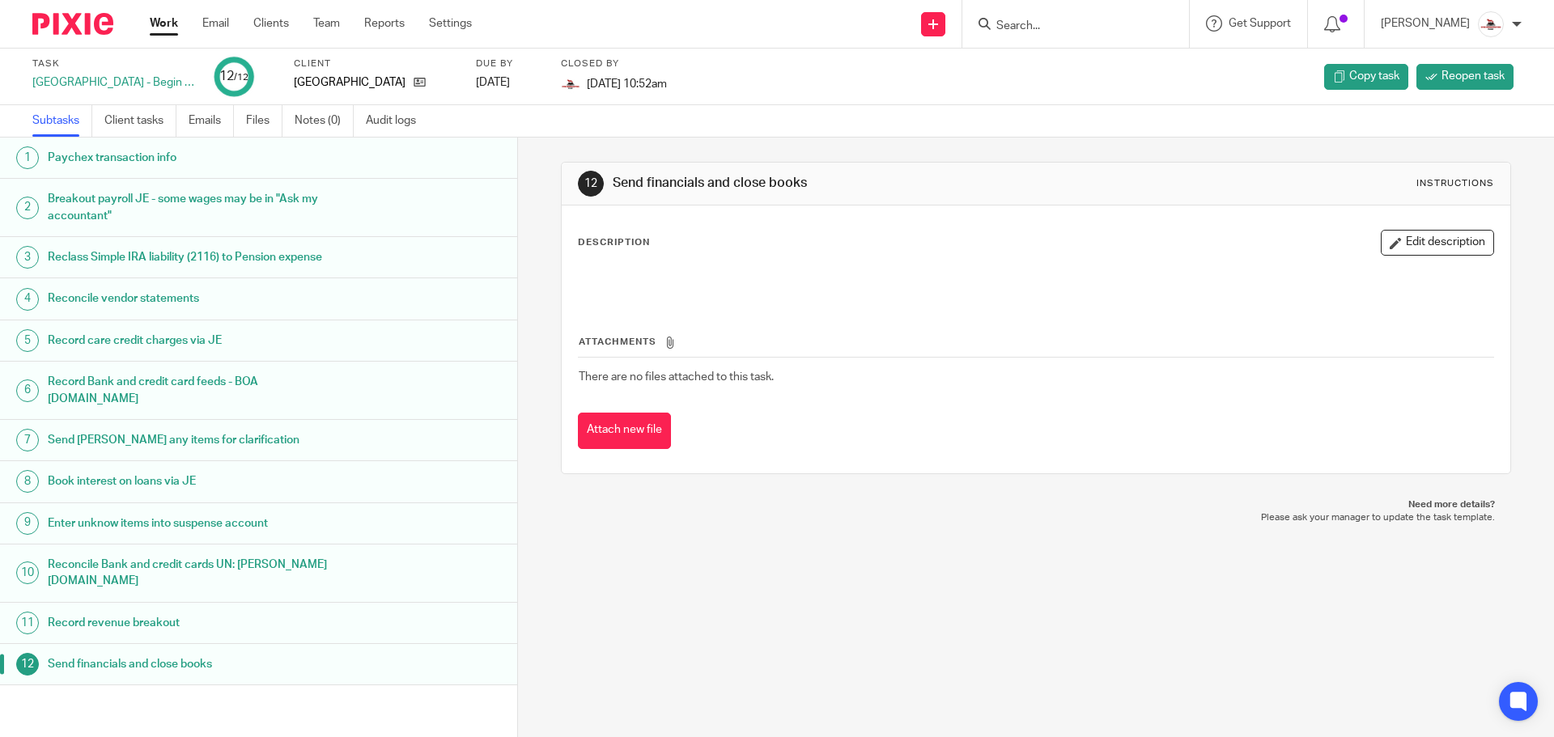
click at [159, 26] on link "Work" at bounding box center [164, 23] width 28 height 16
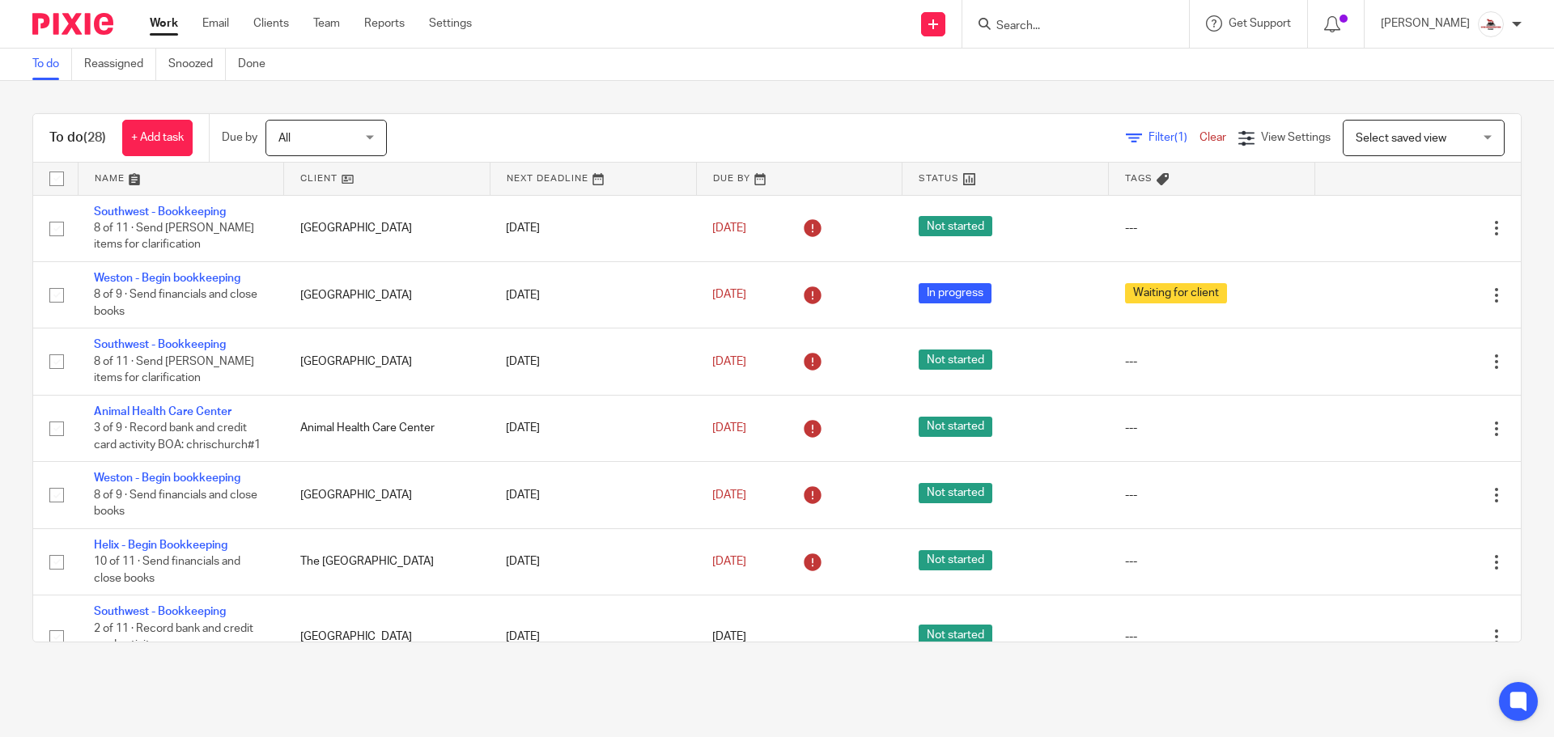
click at [310, 174] on link at bounding box center [387, 179] width 206 height 32
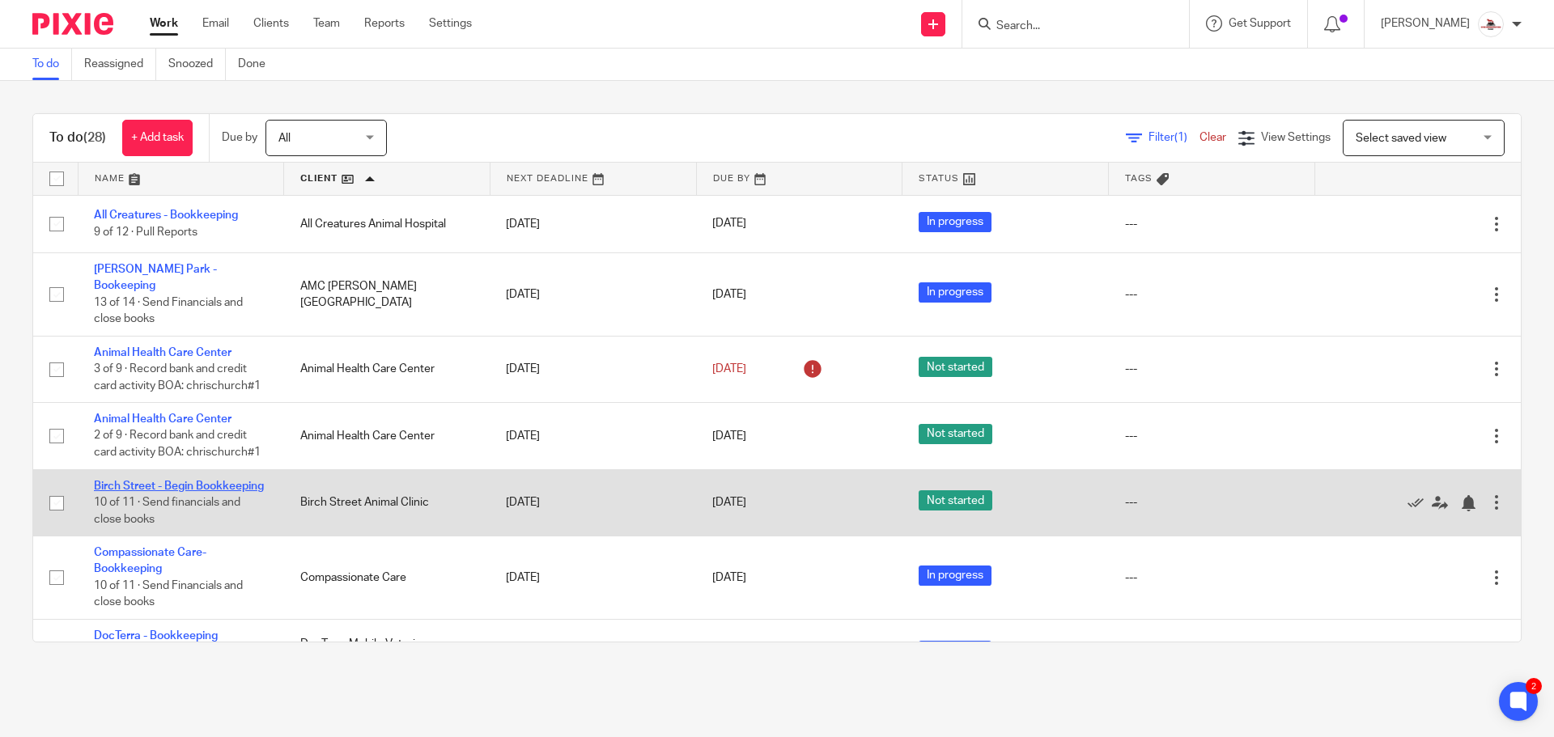
click at [125, 485] on link "Birch Street - Begin Bookkeeping" at bounding box center [179, 486] width 170 height 11
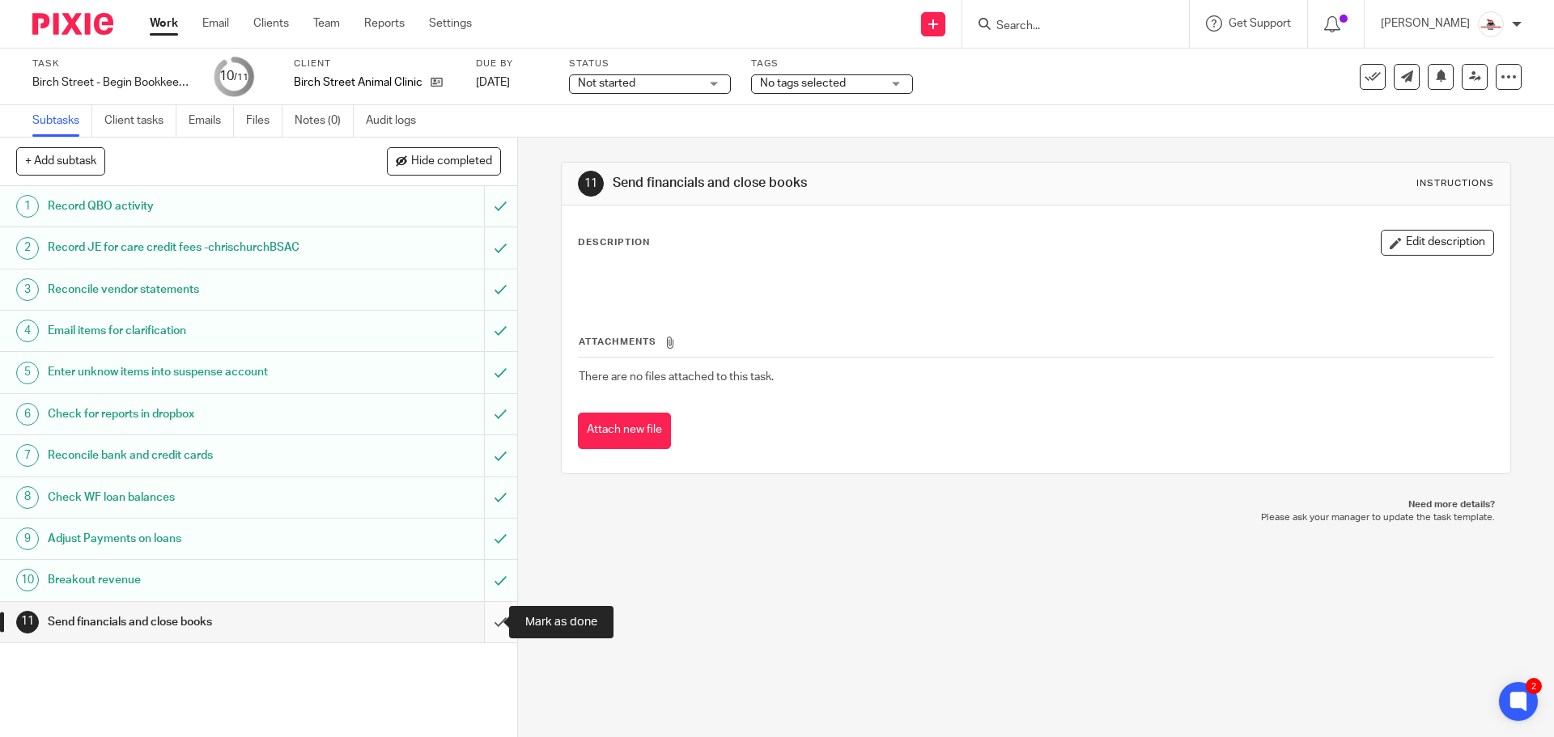
click at [495, 618] on input "submit" at bounding box center [258, 622] width 517 height 40
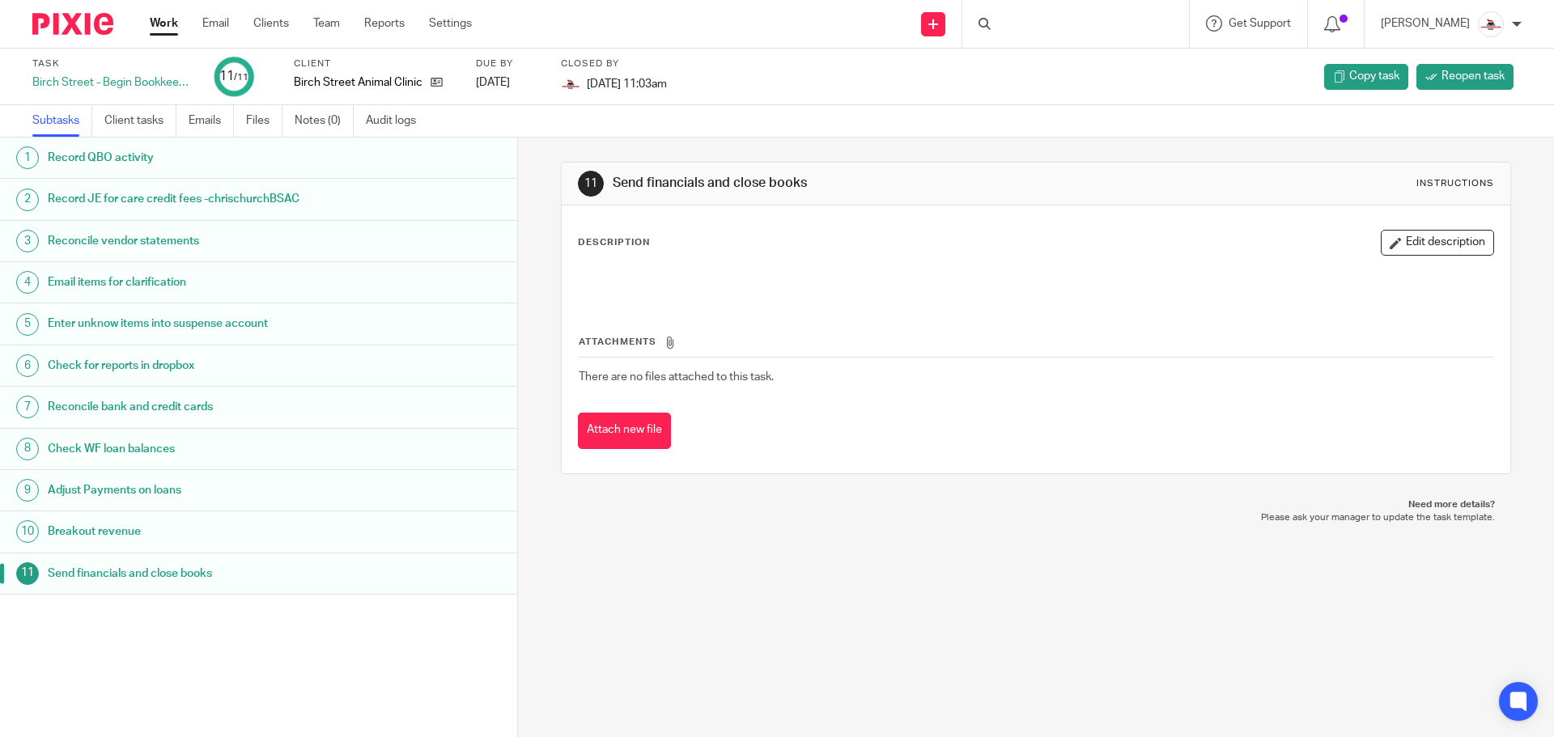
click at [156, 21] on link "Work" at bounding box center [164, 23] width 28 height 16
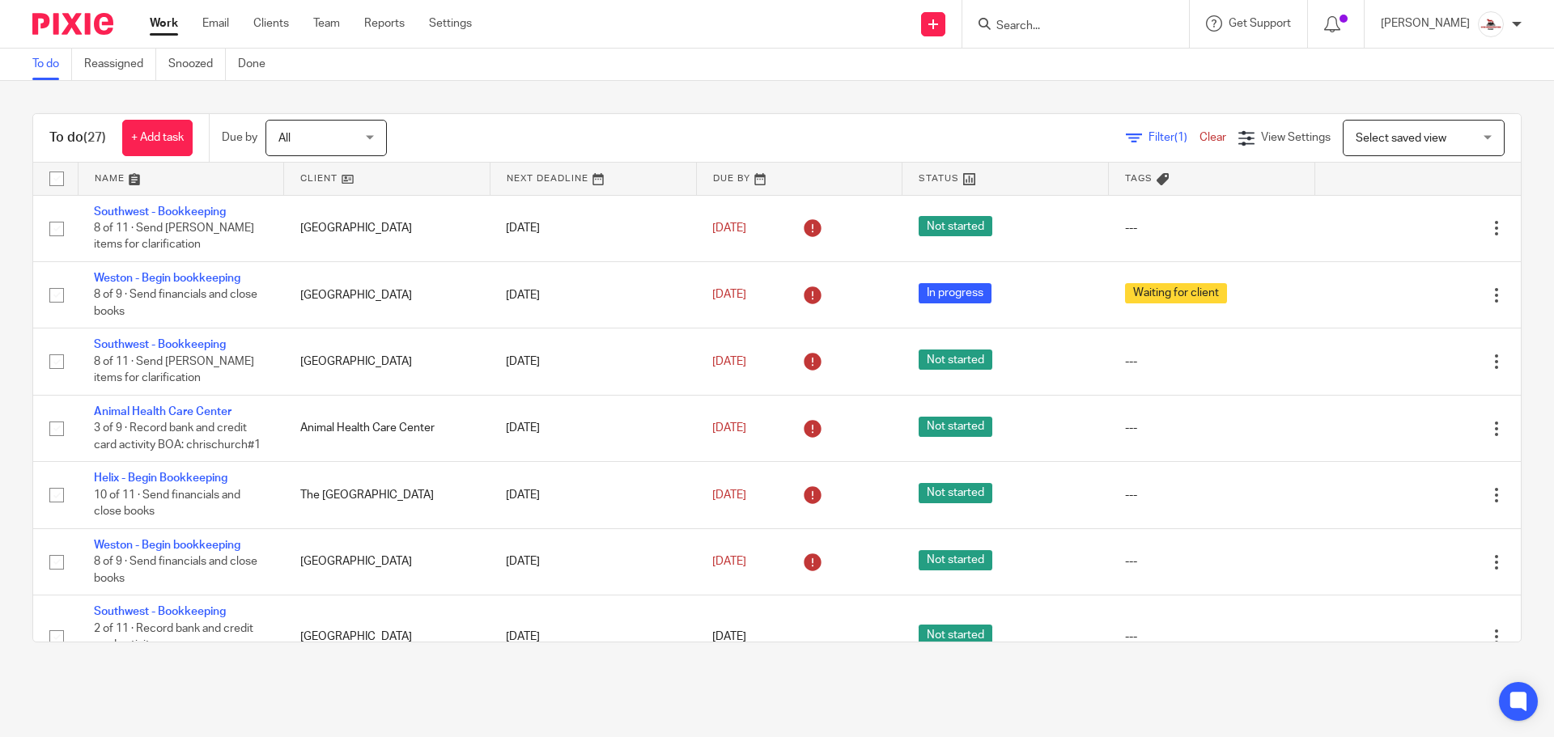
click at [327, 180] on link at bounding box center [387, 179] width 206 height 32
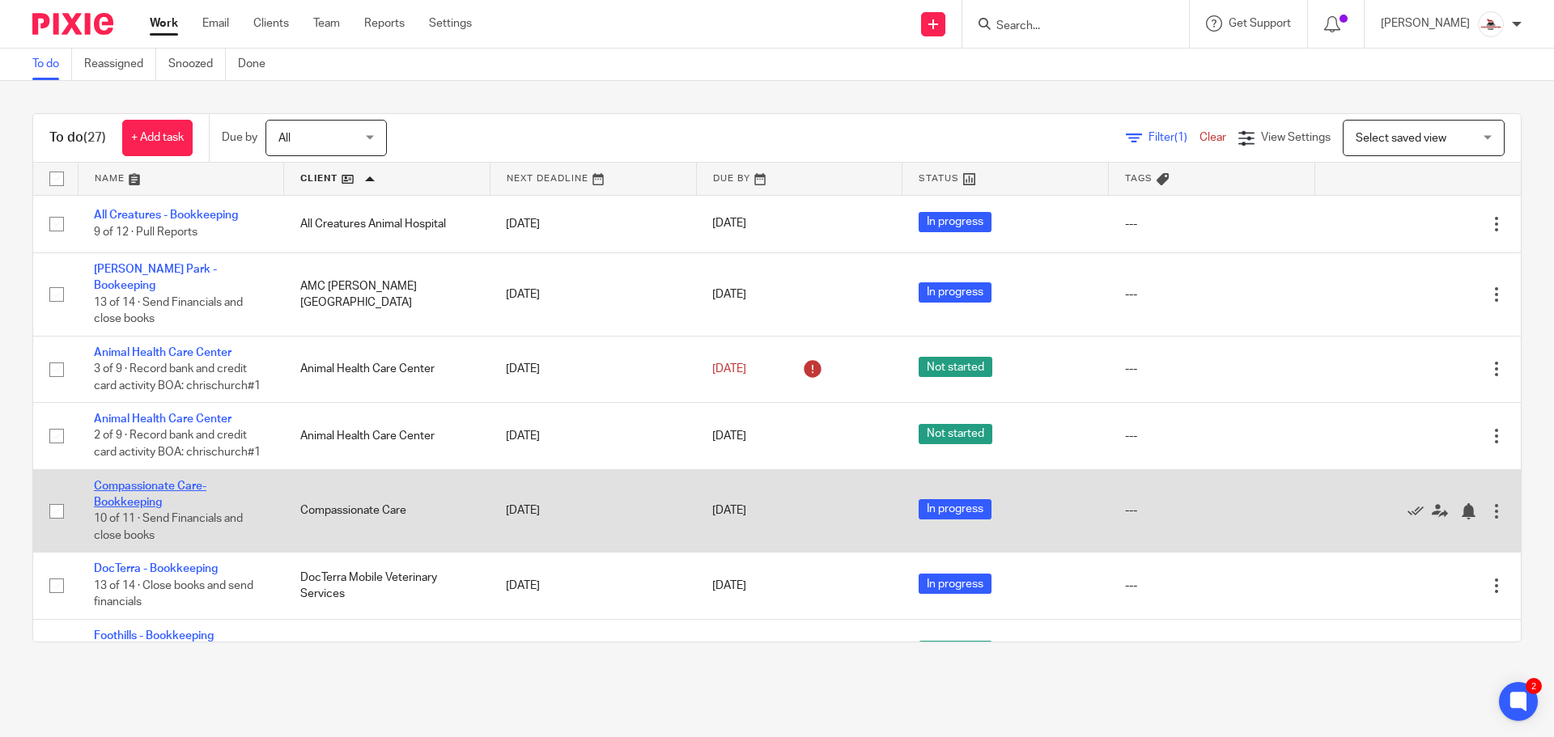
click at [134, 481] on link "Compassionate Care-Bookkeeping" at bounding box center [150, 495] width 112 height 28
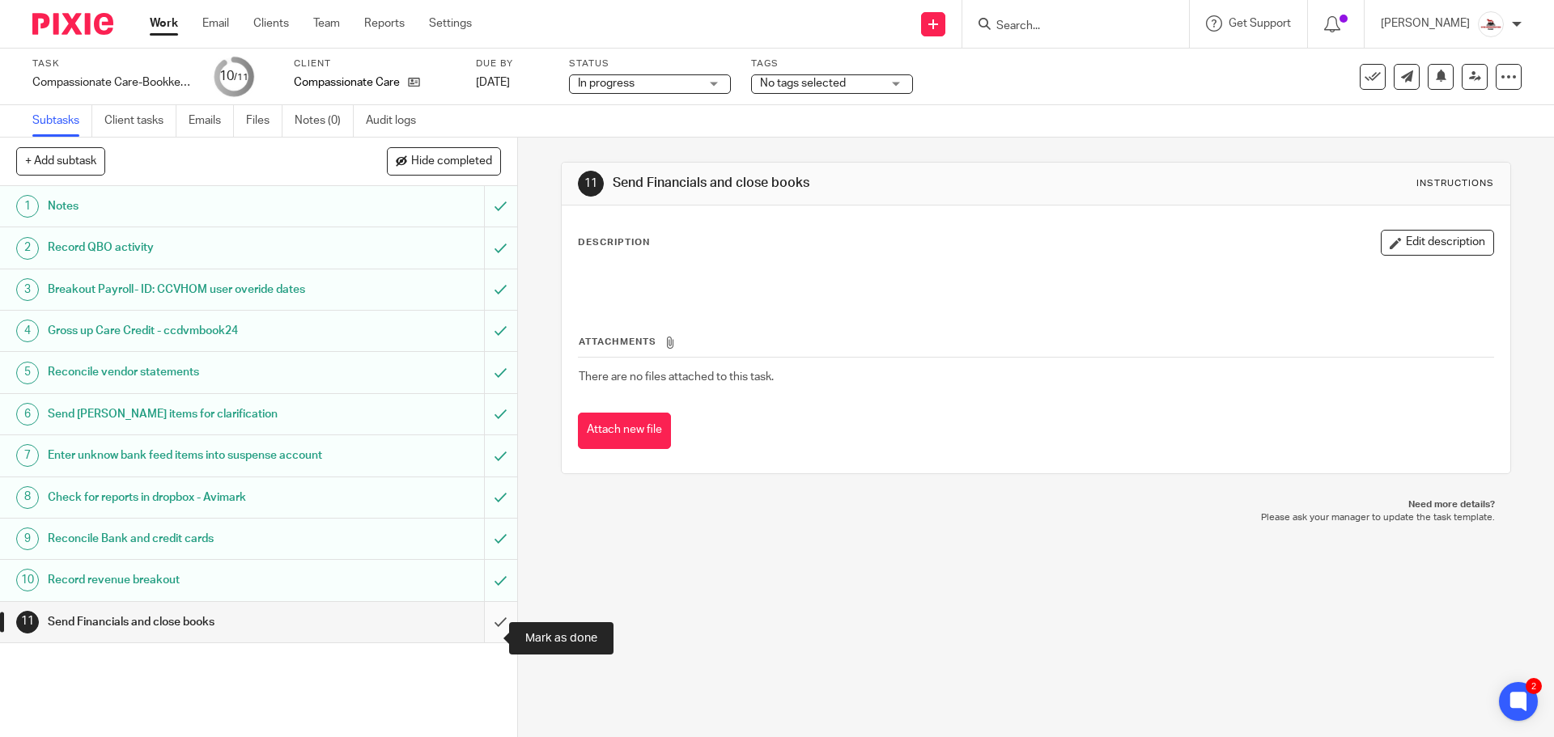
click at [470, 641] on input "submit" at bounding box center [258, 622] width 517 height 40
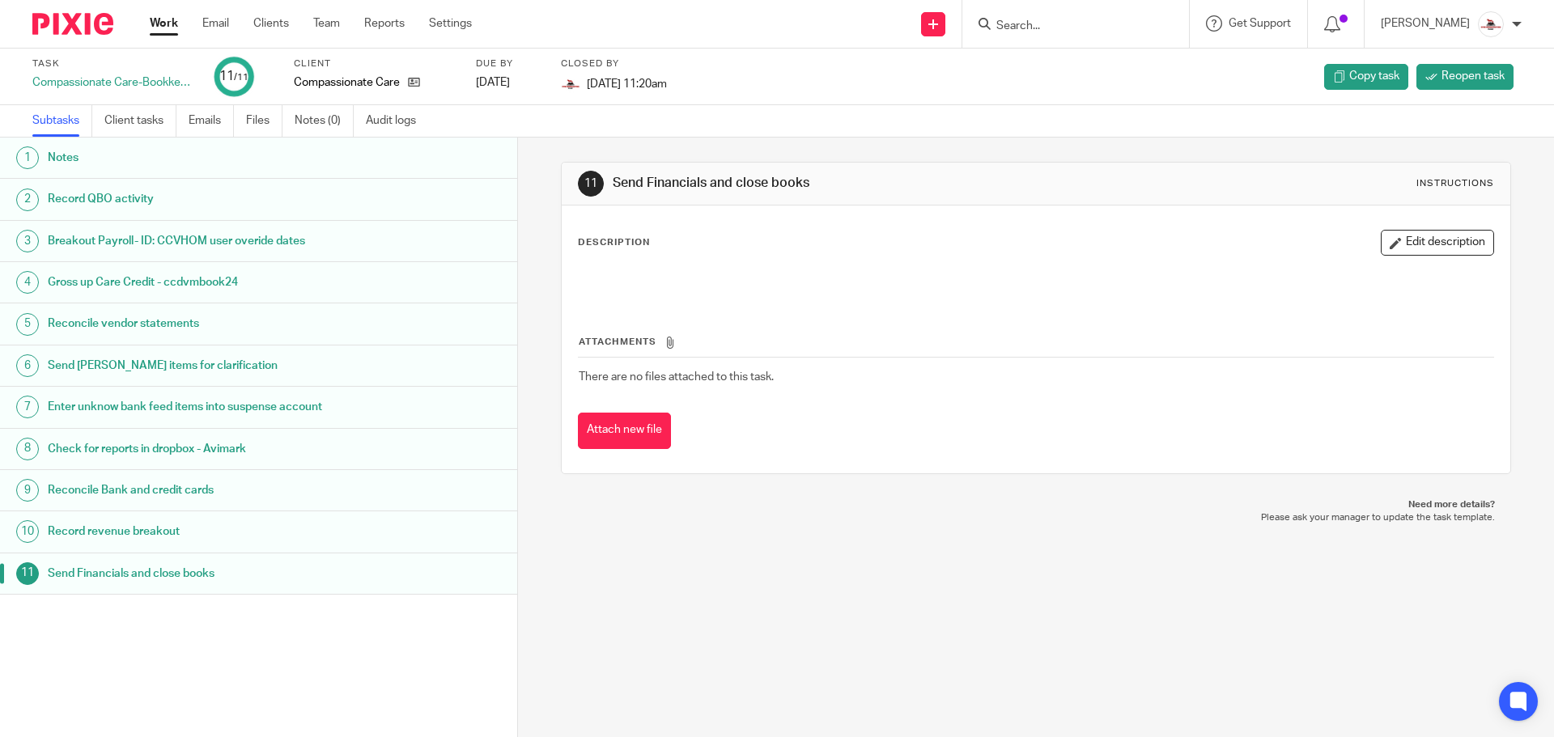
click at [155, 24] on link "Work" at bounding box center [164, 23] width 28 height 16
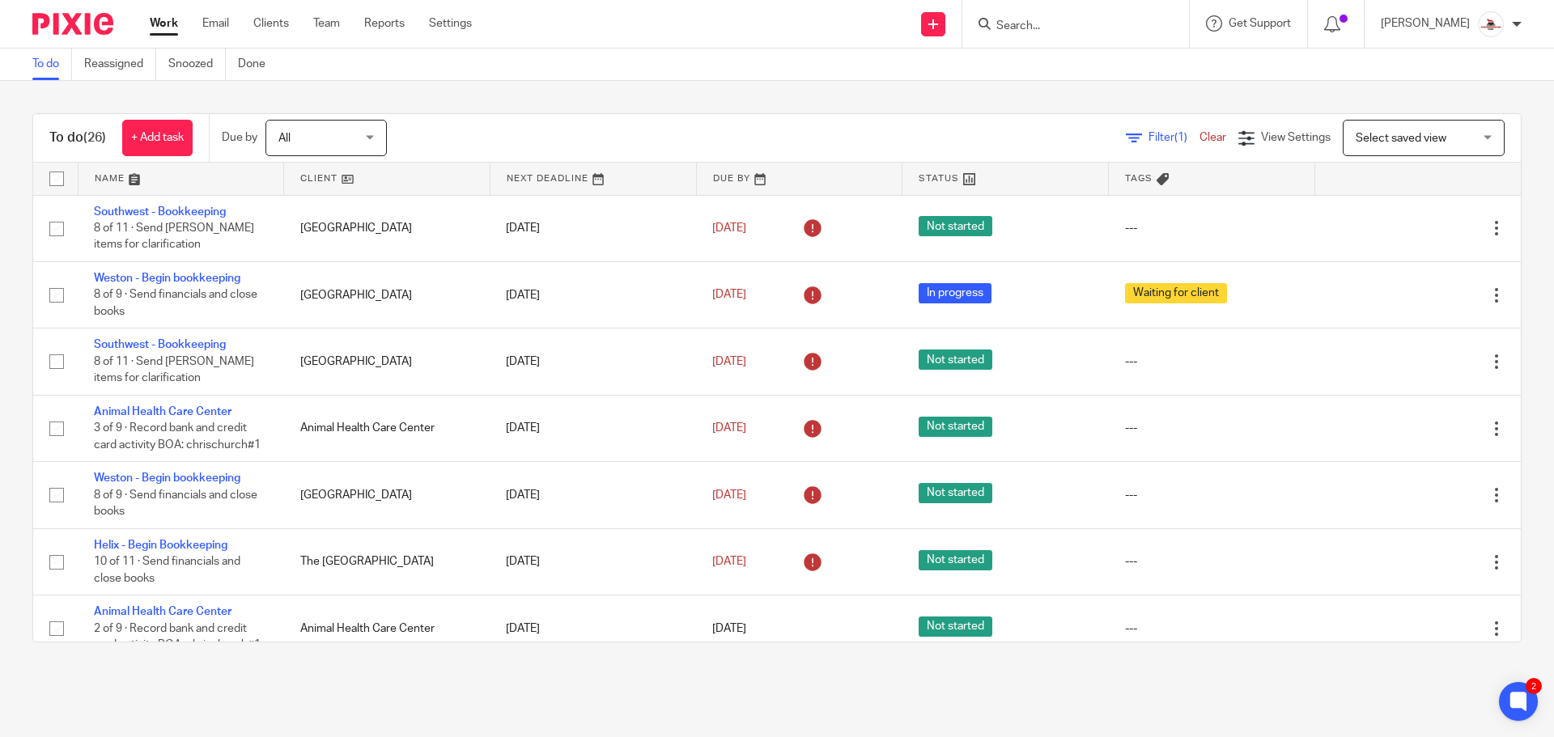
click at [312, 177] on link at bounding box center [387, 179] width 206 height 32
